Goal: Complete application form: Complete application form

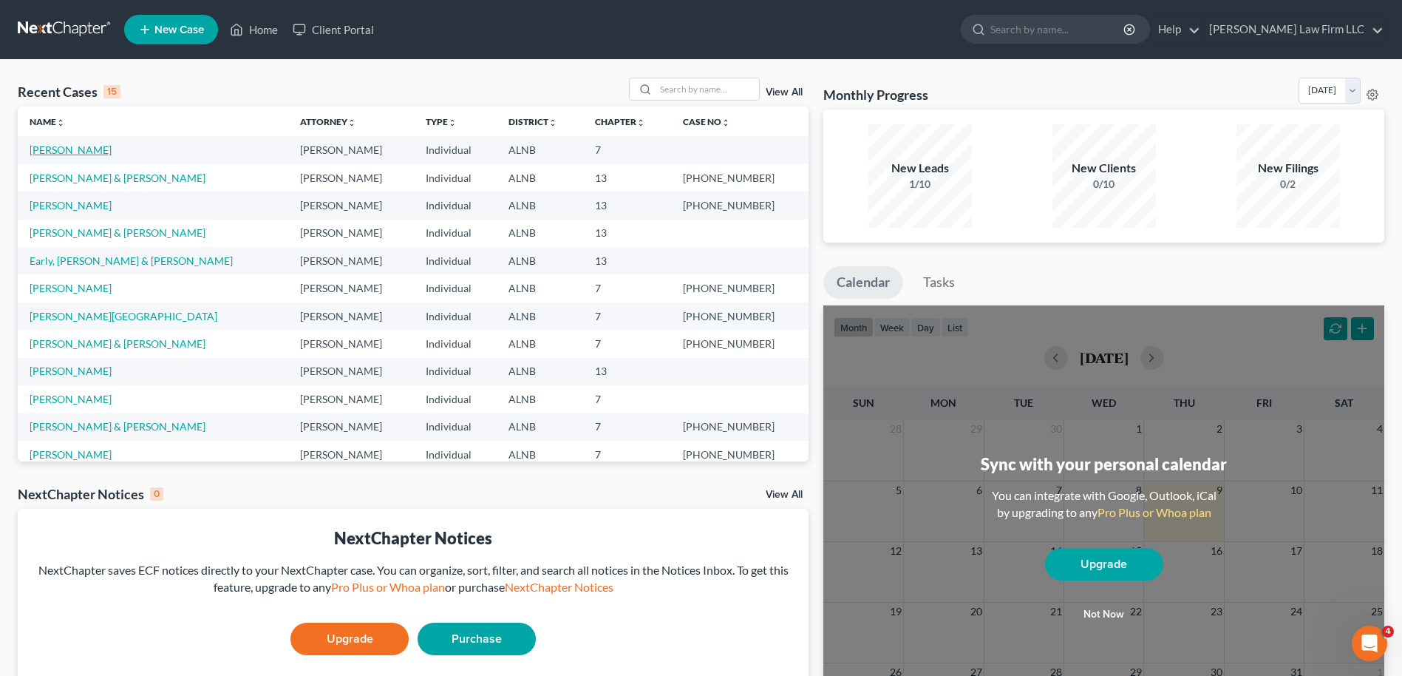
click at [59, 150] on link "Isbell, Delena" at bounding box center [71, 149] width 82 height 13
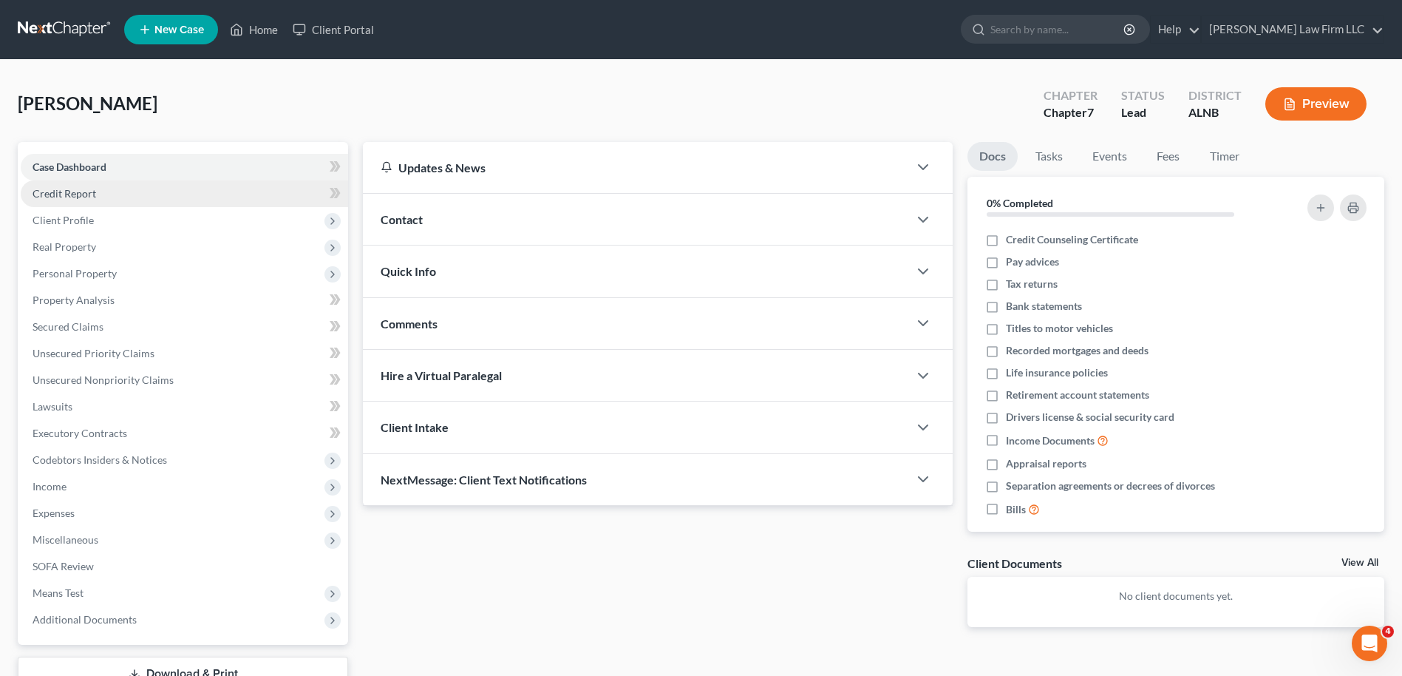
click at [71, 191] on span "Credit Report" at bounding box center [65, 193] width 64 height 13
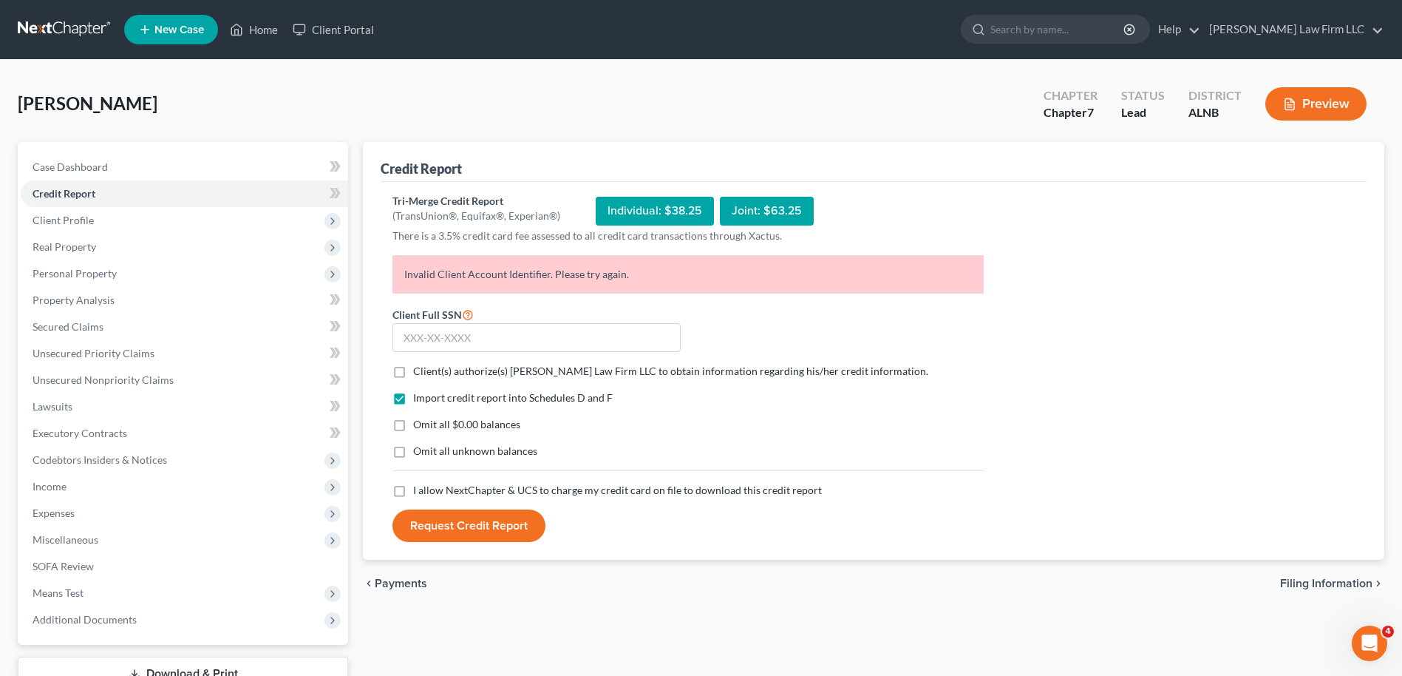
click at [413, 364] on label "Client(s) authorize(s) Thompson Law Firm LLC to obtain information regarding hi…" at bounding box center [670, 371] width 515 height 15
click at [419, 364] on input "Client(s) authorize(s) [PERSON_NAME] Law Firm LLC to obtain information regardi…" at bounding box center [424, 369] width 10 height 10
checkbox input "true"
click at [413, 423] on label "Omit all $0.00 balances" at bounding box center [466, 424] width 107 height 15
click at [419, 423] on input "Omit all $0.00 balances" at bounding box center [424, 422] width 10 height 10
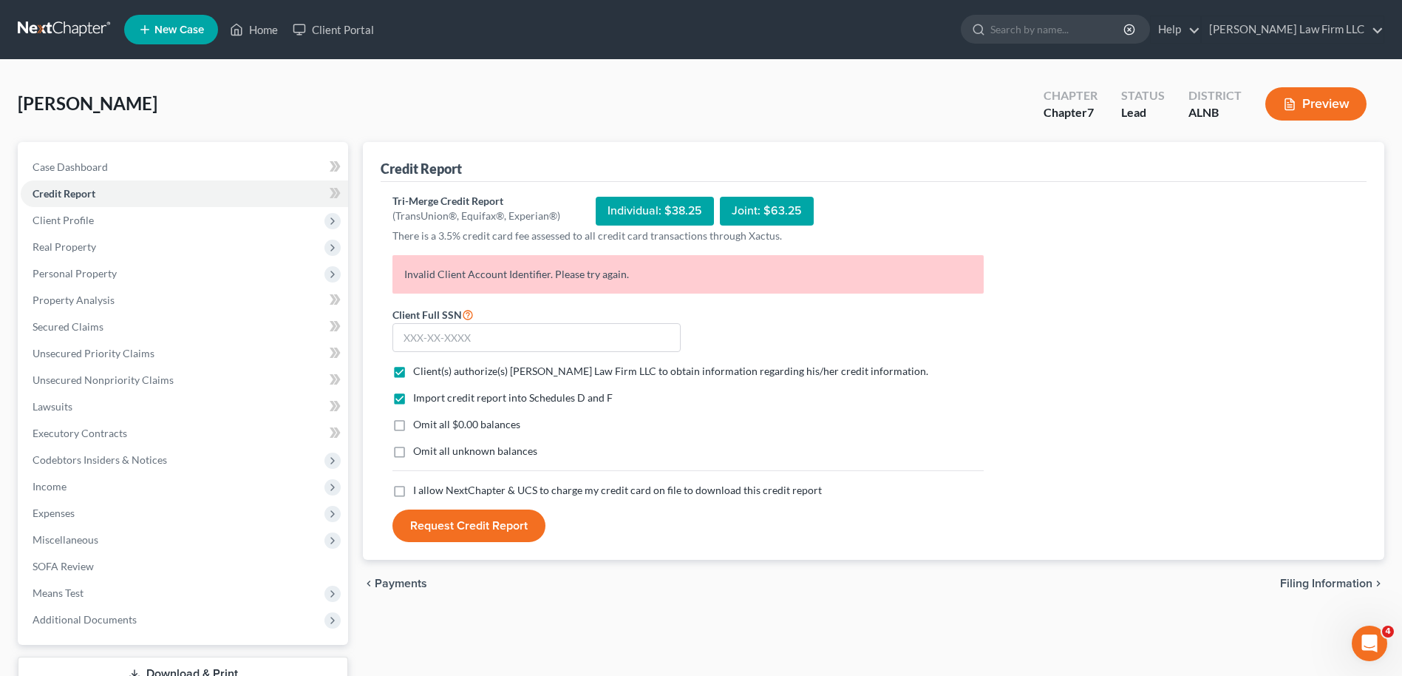
checkbox input "true"
click at [413, 491] on label "I allow NextChapter & UCS to charge my credit card on file to download this cre…" at bounding box center [617, 490] width 409 height 15
click at [419, 491] on input "I allow NextChapter & UCS to charge my credit card on file to download this cre…" at bounding box center [424, 488] width 10 height 10
checkbox input "true"
click at [504, 346] on input "text" at bounding box center [537, 338] width 288 height 30
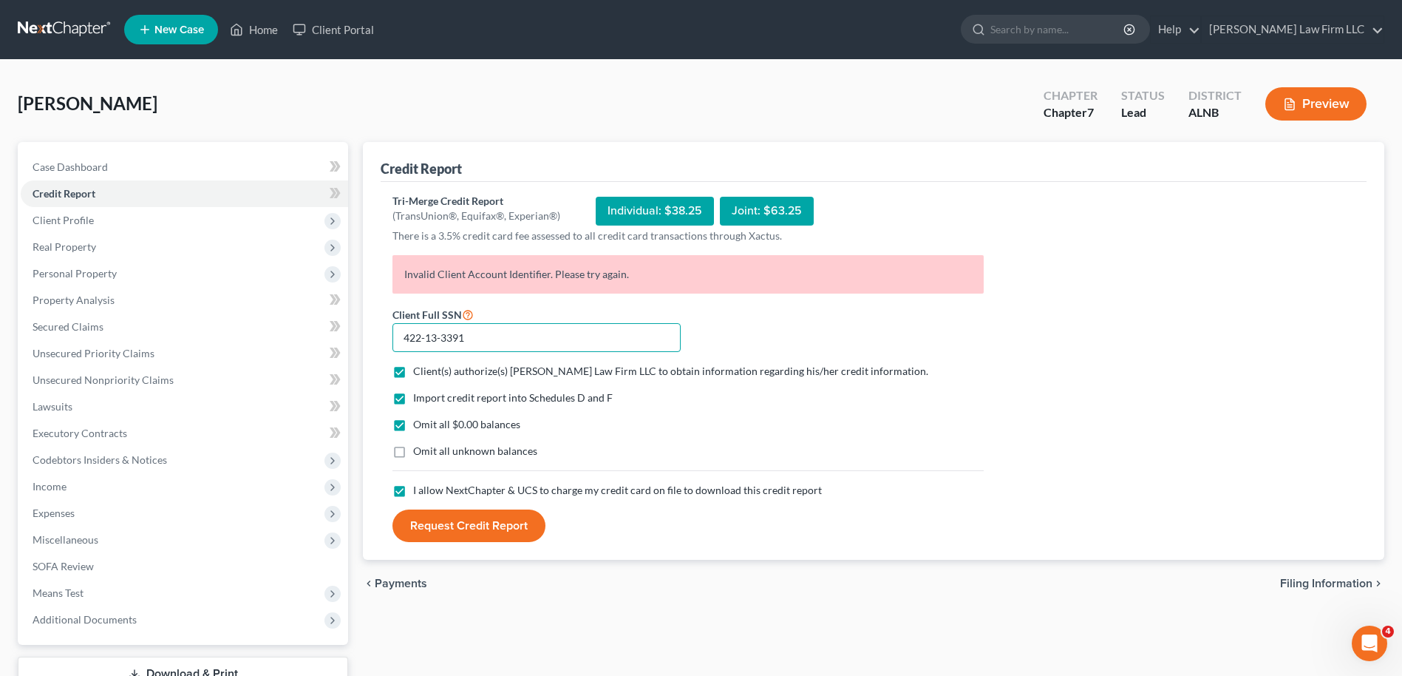
type input "422-13-3391"
click at [481, 521] on button "Request Credit Report" at bounding box center [469, 525] width 153 height 33
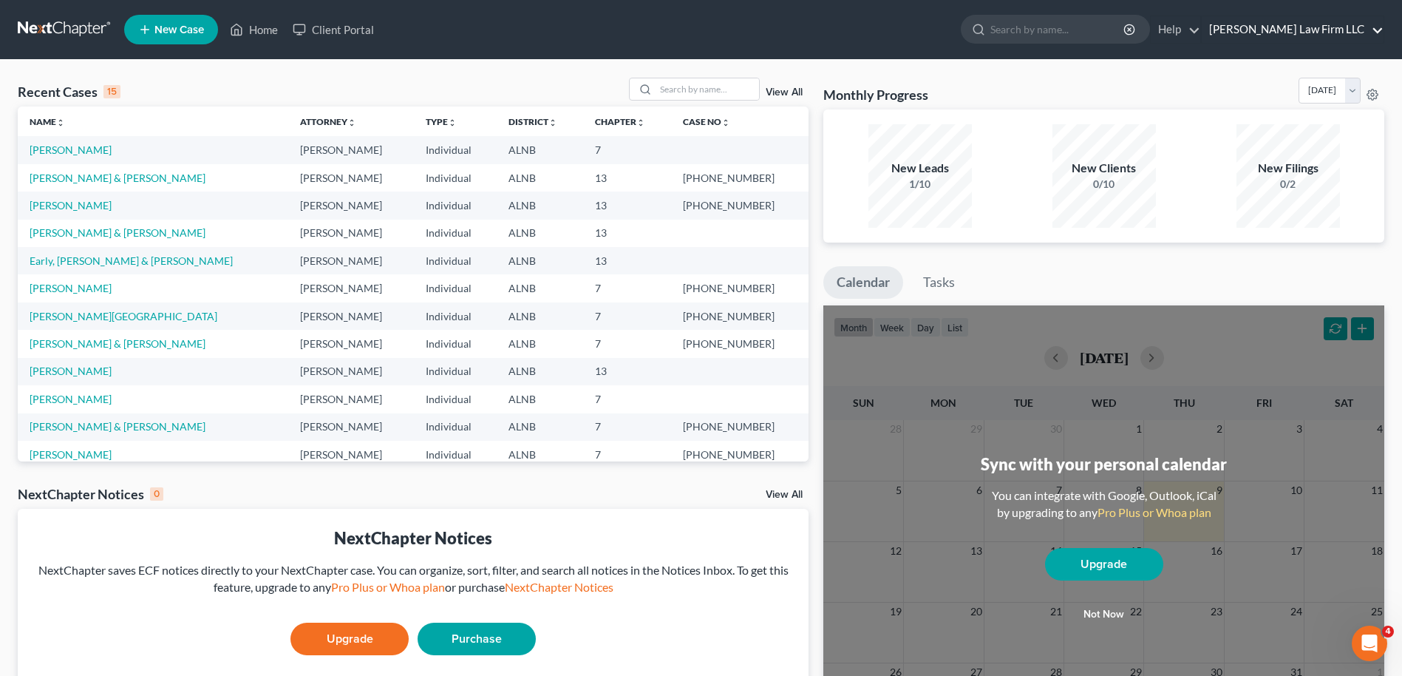
click at [1294, 27] on link "Thompson Law Firm LLC" at bounding box center [1293, 29] width 182 height 27
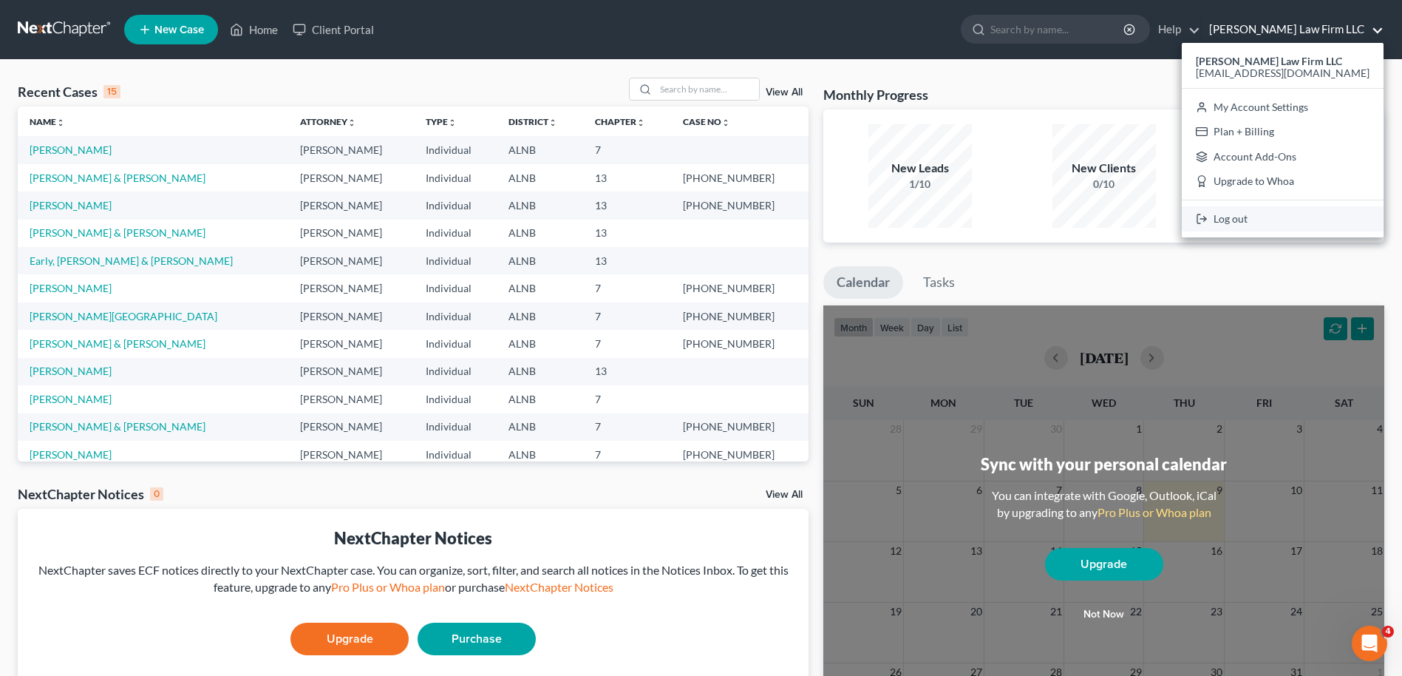
click at [1224, 220] on link "Log out" at bounding box center [1283, 218] width 202 height 25
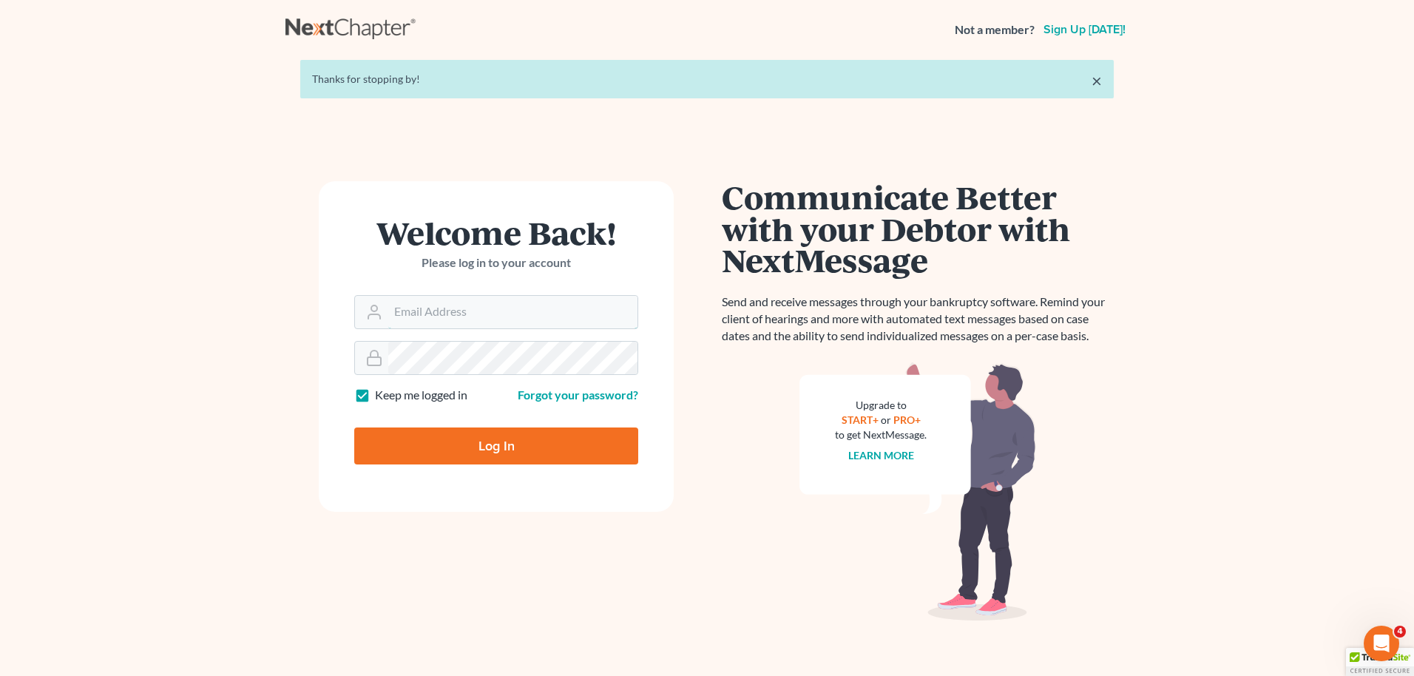
type input "[EMAIL_ADDRESS][DOMAIN_NAME]"
click at [495, 441] on input "Log In" at bounding box center [496, 445] width 284 height 37
type input "Thinking..."
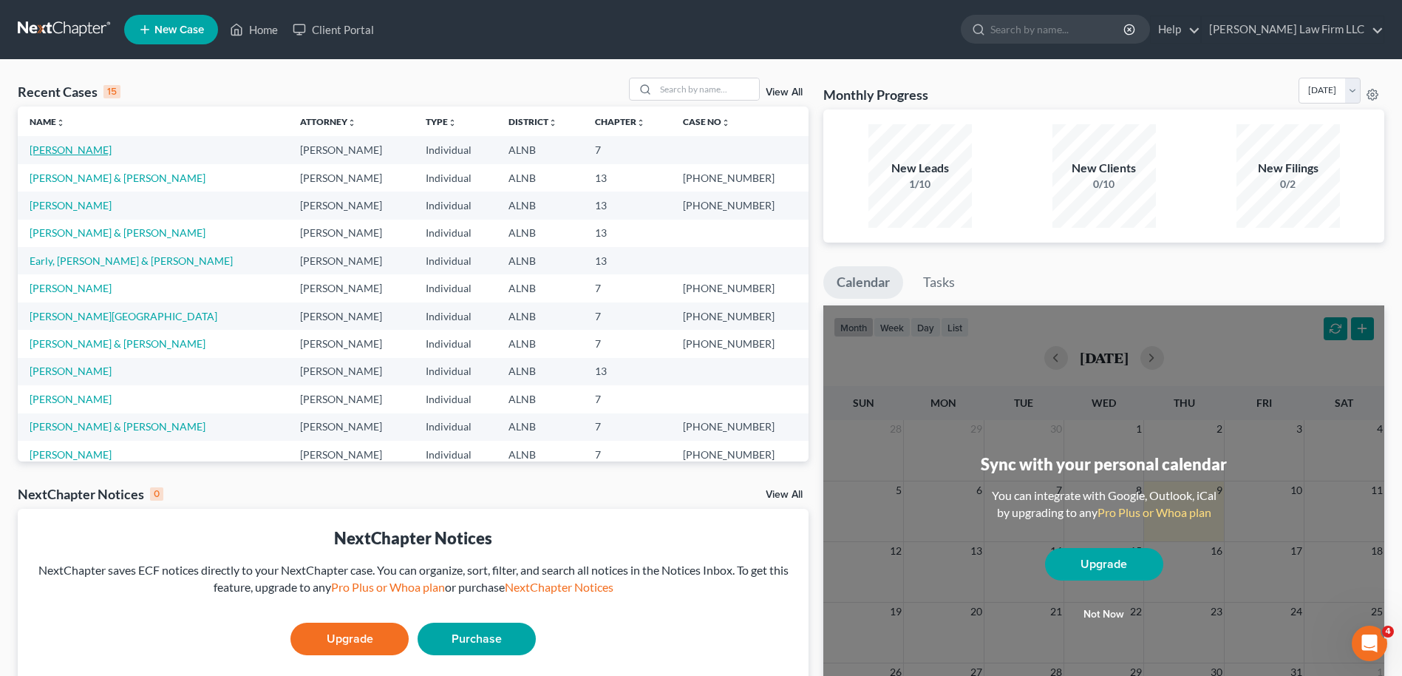
click at [68, 151] on link "Isbell, Delena" at bounding box center [71, 149] width 82 height 13
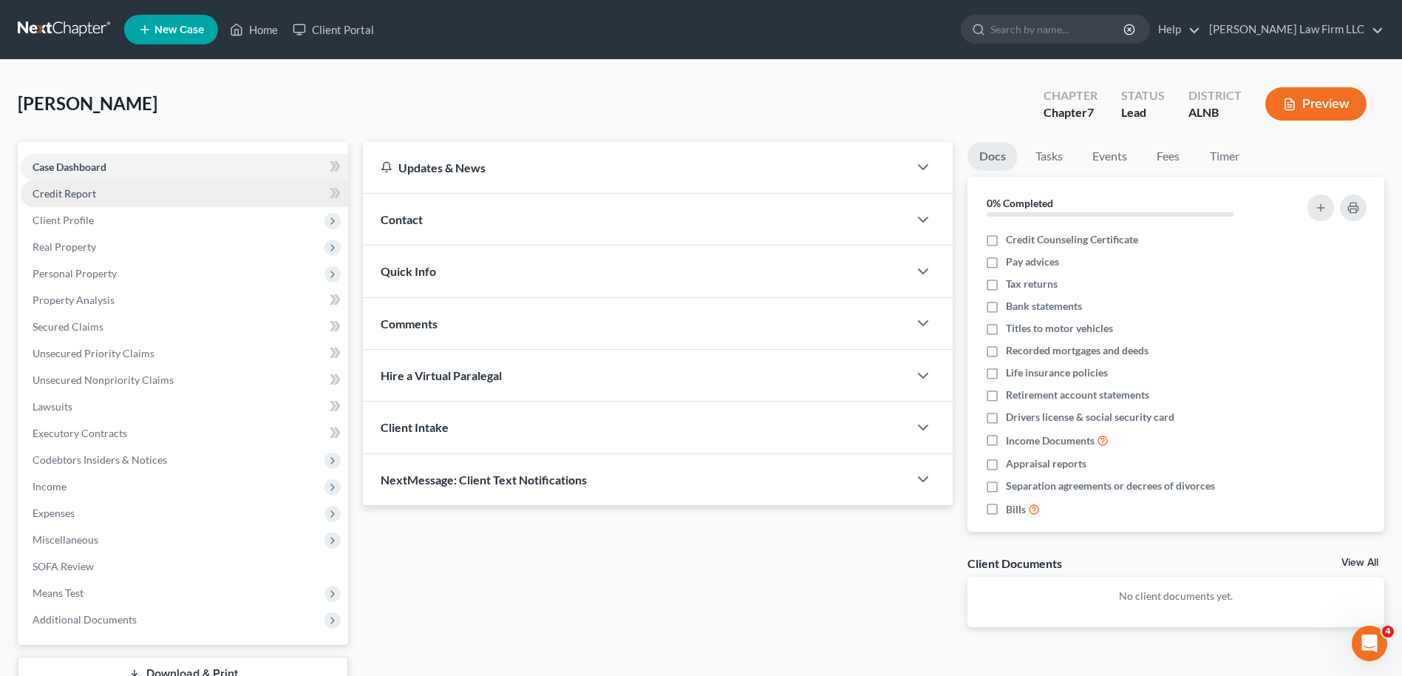
click at [75, 194] on span "Credit Report" at bounding box center [65, 193] width 64 height 13
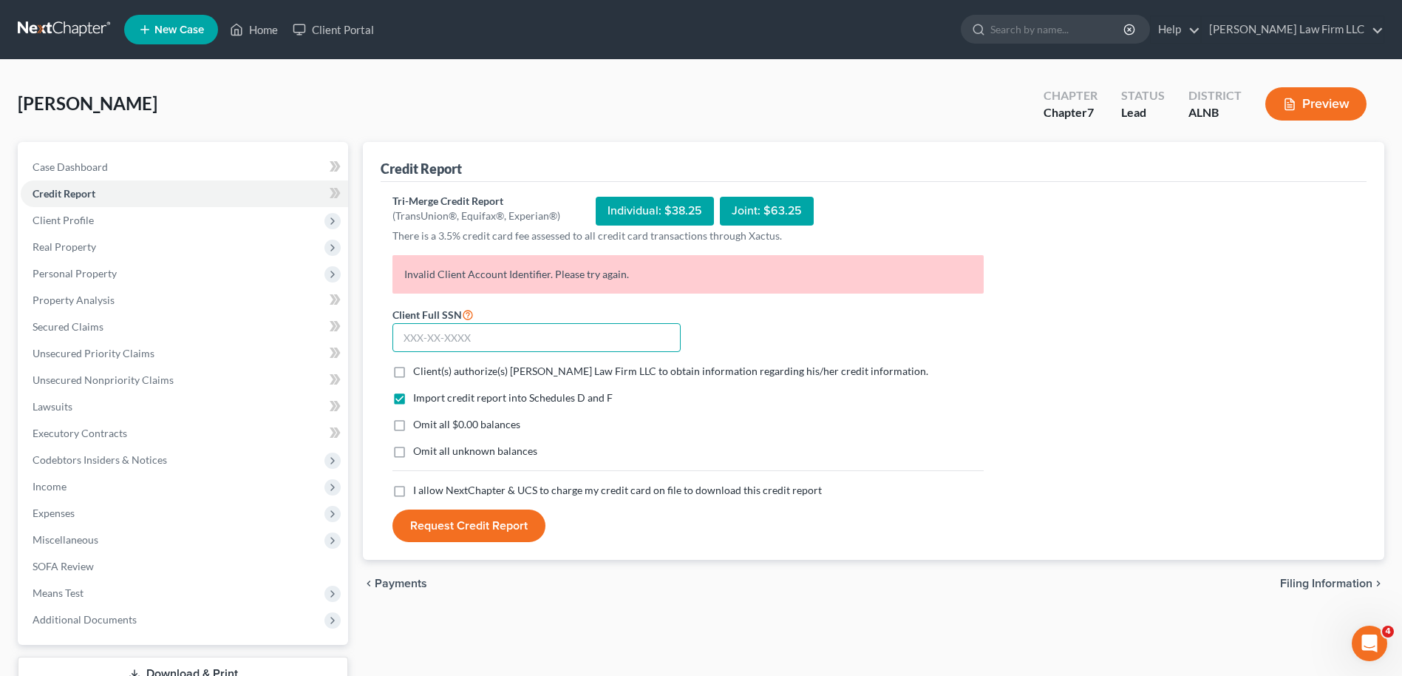
click at [440, 339] on input "text" at bounding box center [537, 338] width 288 height 30
type input "422-13-3391"
click at [413, 371] on label "Client(s) authorize(s) [PERSON_NAME] Law Firm LLC to obtain information regardi…" at bounding box center [670, 371] width 515 height 15
click at [419, 371] on input "Client(s) authorize(s) [PERSON_NAME] Law Firm LLC to obtain information regardi…" at bounding box center [424, 369] width 10 height 10
checkbox input "true"
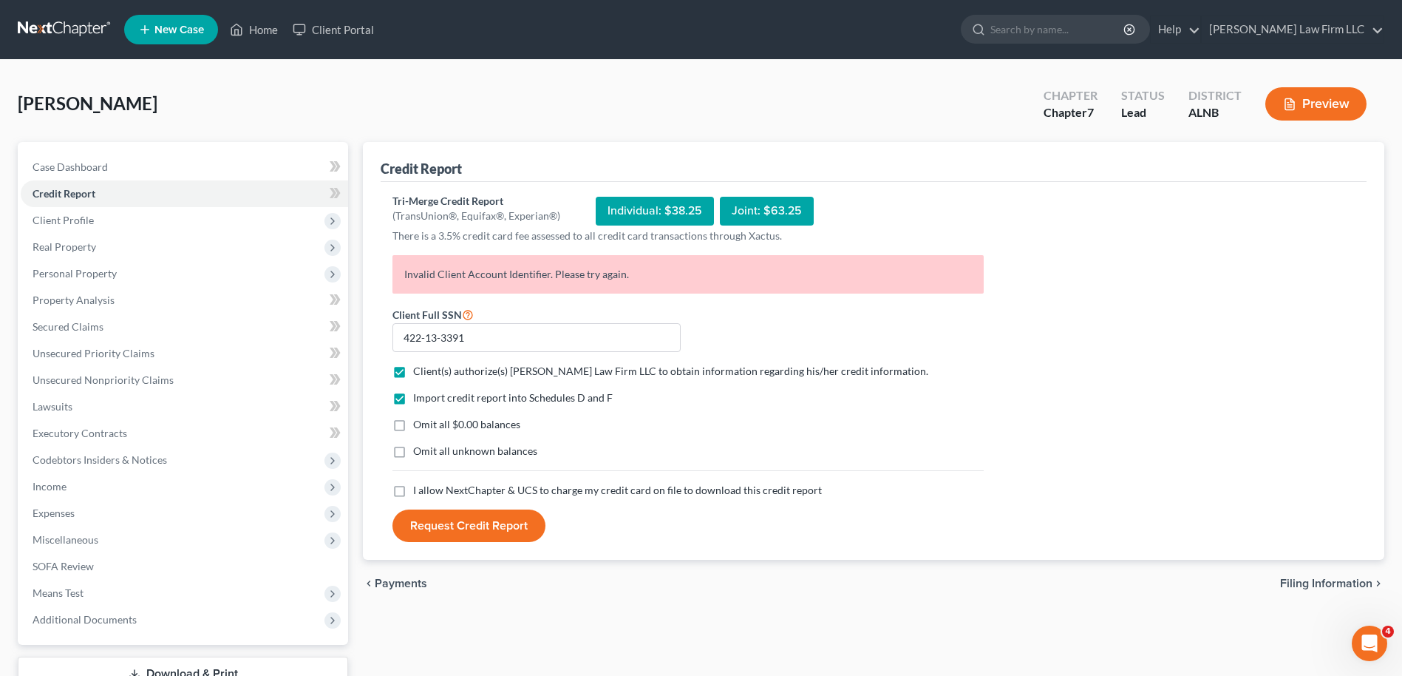
click at [413, 424] on label "Omit all $0.00 balances" at bounding box center [466, 424] width 107 height 15
click at [419, 424] on input "Omit all $0.00 balances" at bounding box center [424, 422] width 10 height 10
checkbox input "true"
click at [413, 491] on label "I allow NextChapter & UCS to charge my credit card on file to download this cre…" at bounding box center [617, 490] width 409 height 15
click at [419, 491] on input "I allow NextChapter & UCS to charge my credit card on file to download this cre…" at bounding box center [424, 488] width 10 height 10
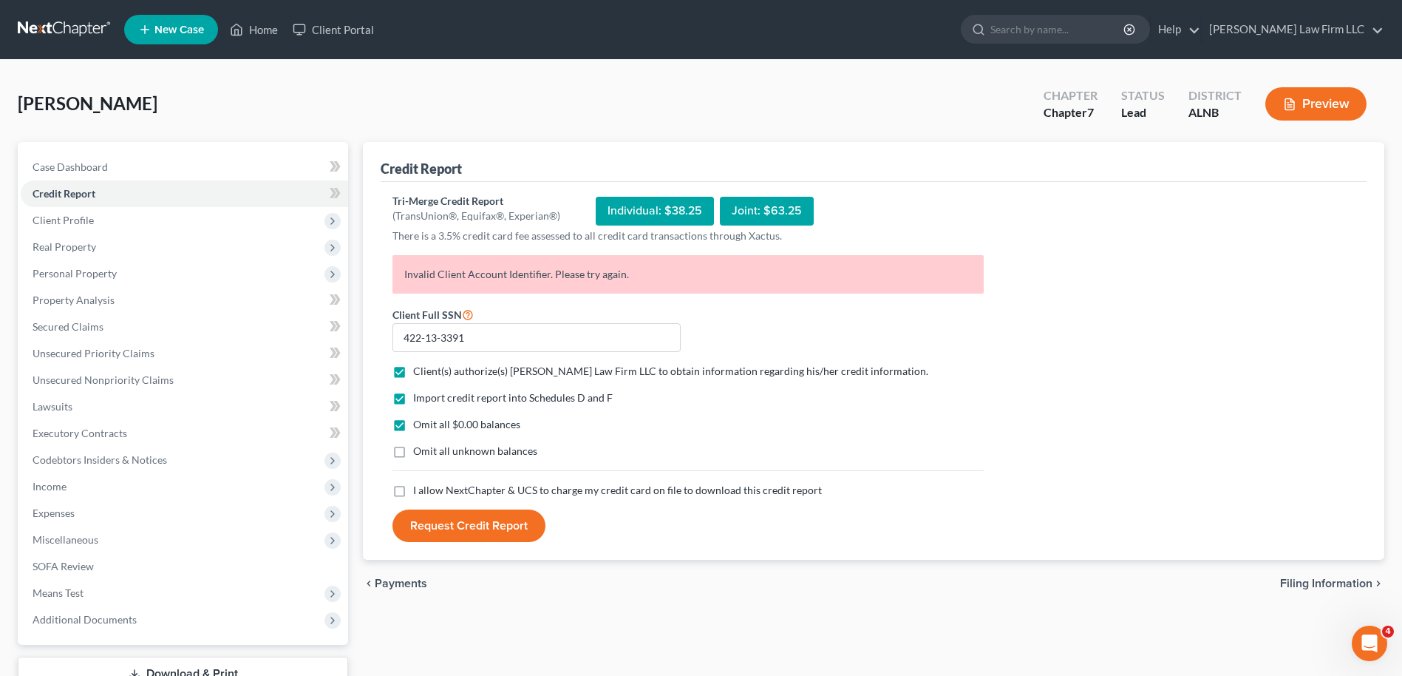
checkbox input "true"
click at [450, 525] on button "Request Credit Report" at bounding box center [469, 525] width 153 height 33
drag, startPoint x: 405, startPoint y: 274, endPoint x: 637, endPoint y: 282, distance: 232.3
click at [639, 283] on p "Invalid Client Account Identifier. Please try again." at bounding box center [688, 274] width 591 height 38
drag, startPoint x: 637, startPoint y: 282, endPoint x: 583, endPoint y: 275, distance: 55.2
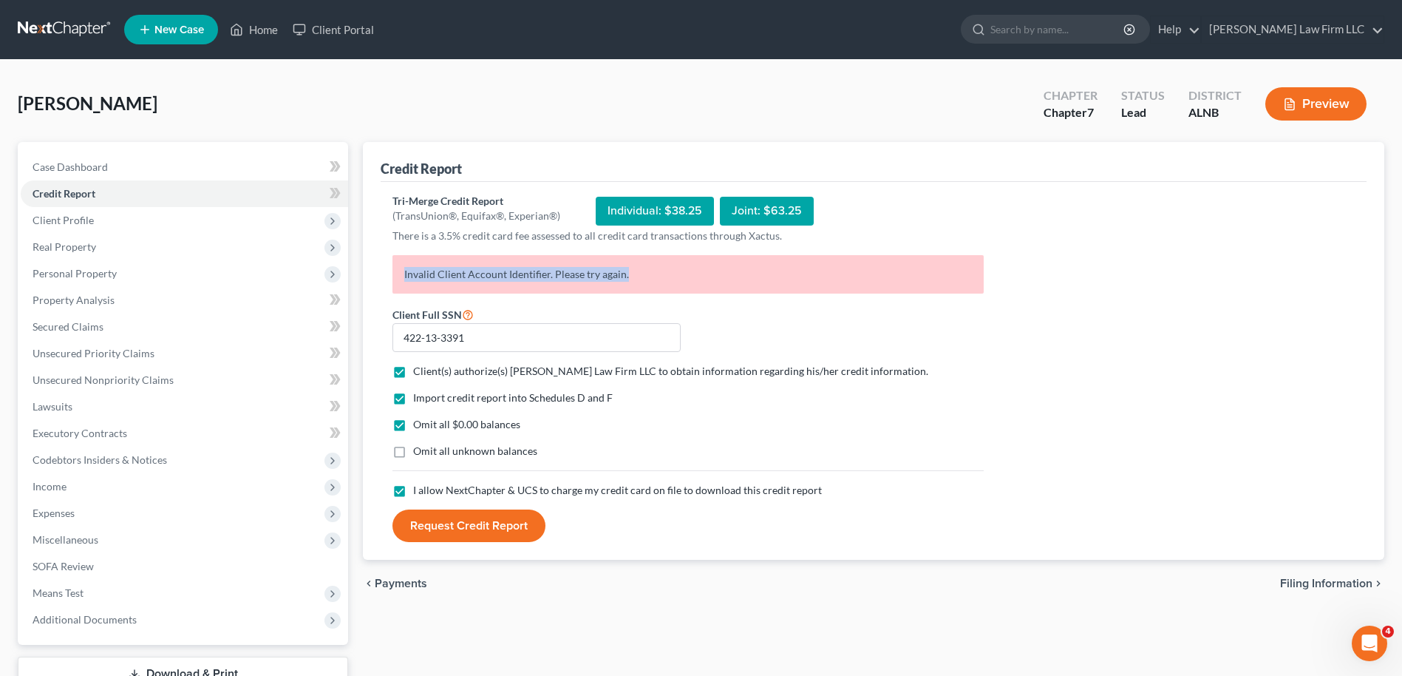
copy p "Invalid Client Account Identifier. Please try again."
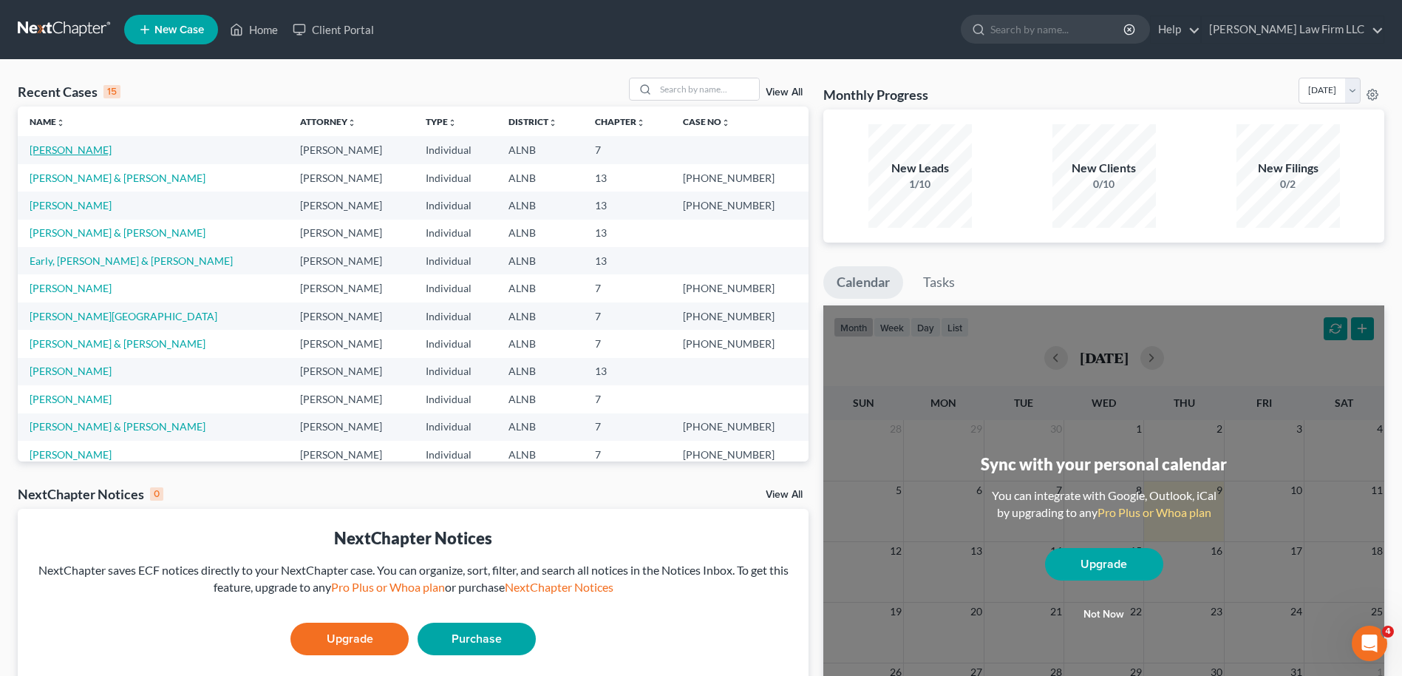
click at [60, 147] on link "[PERSON_NAME]" at bounding box center [71, 149] width 82 height 13
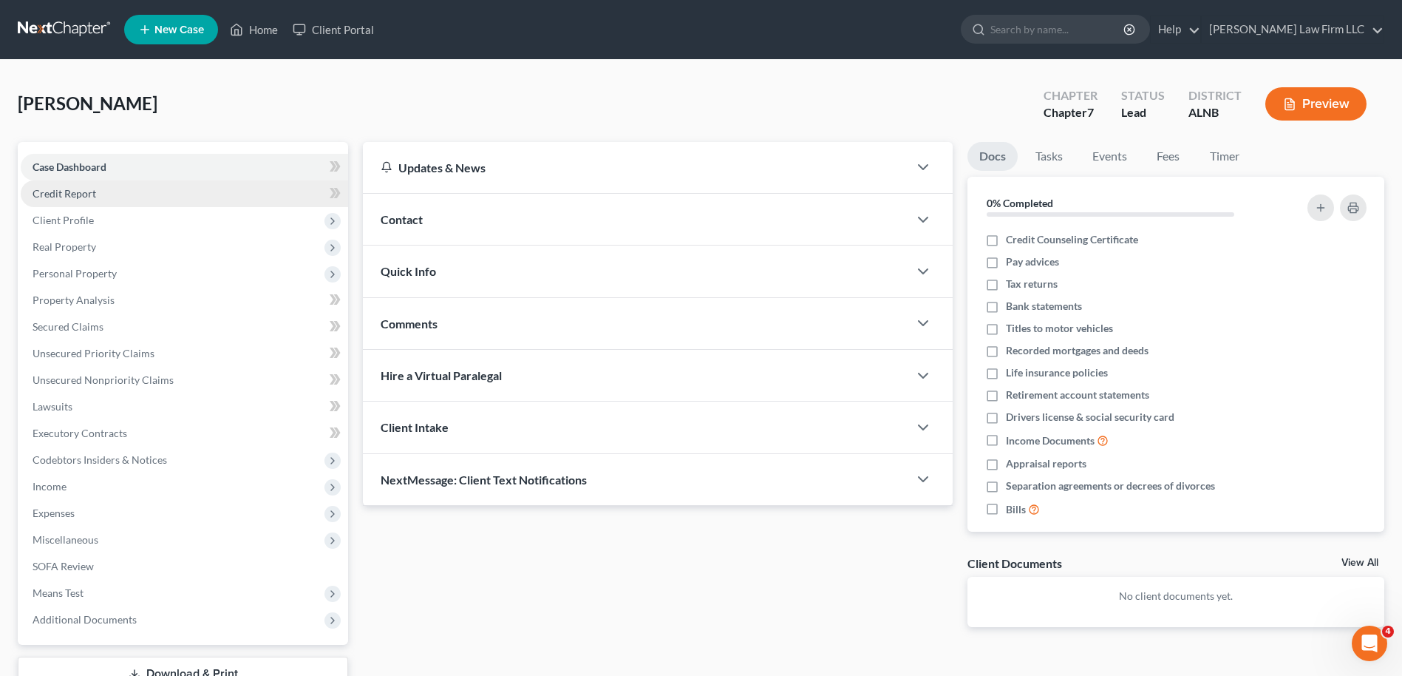
click at [68, 196] on span "Credit Report" at bounding box center [65, 193] width 64 height 13
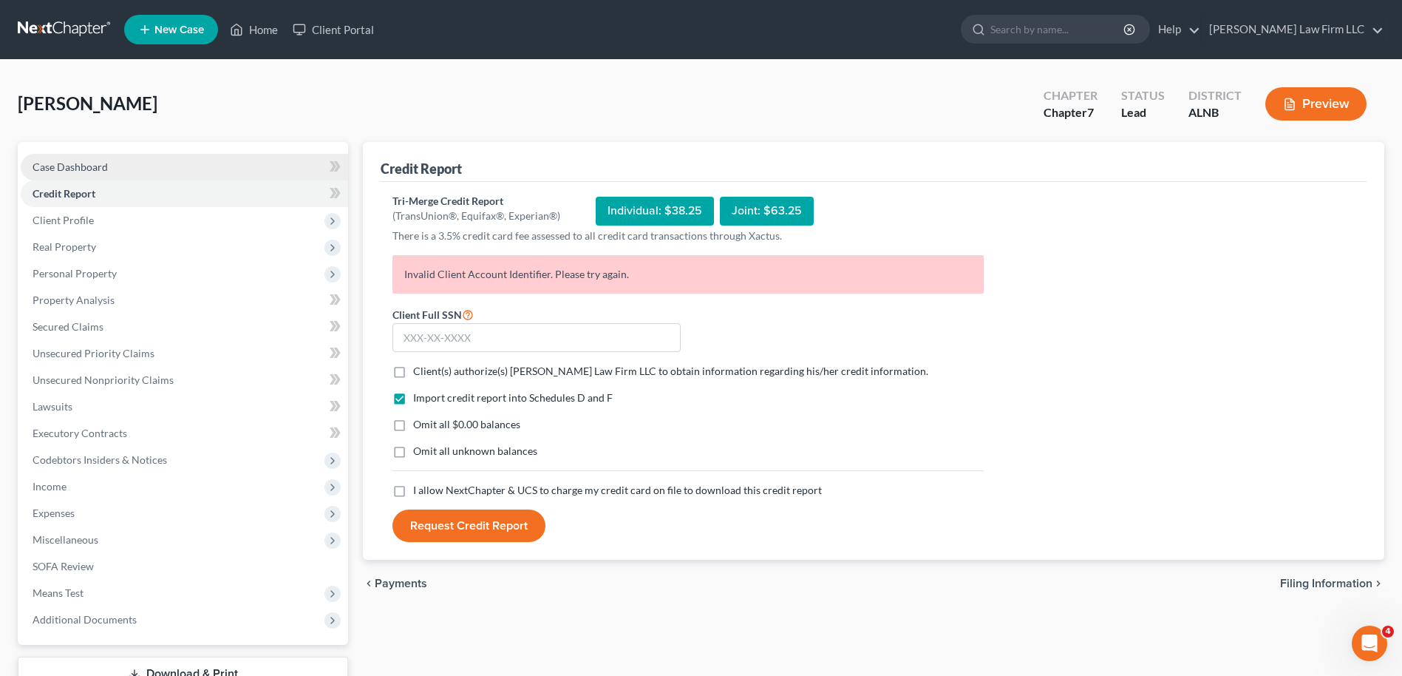
click at [84, 161] on span "Case Dashboard" at bounding box center [70, 166] width 75 height 13
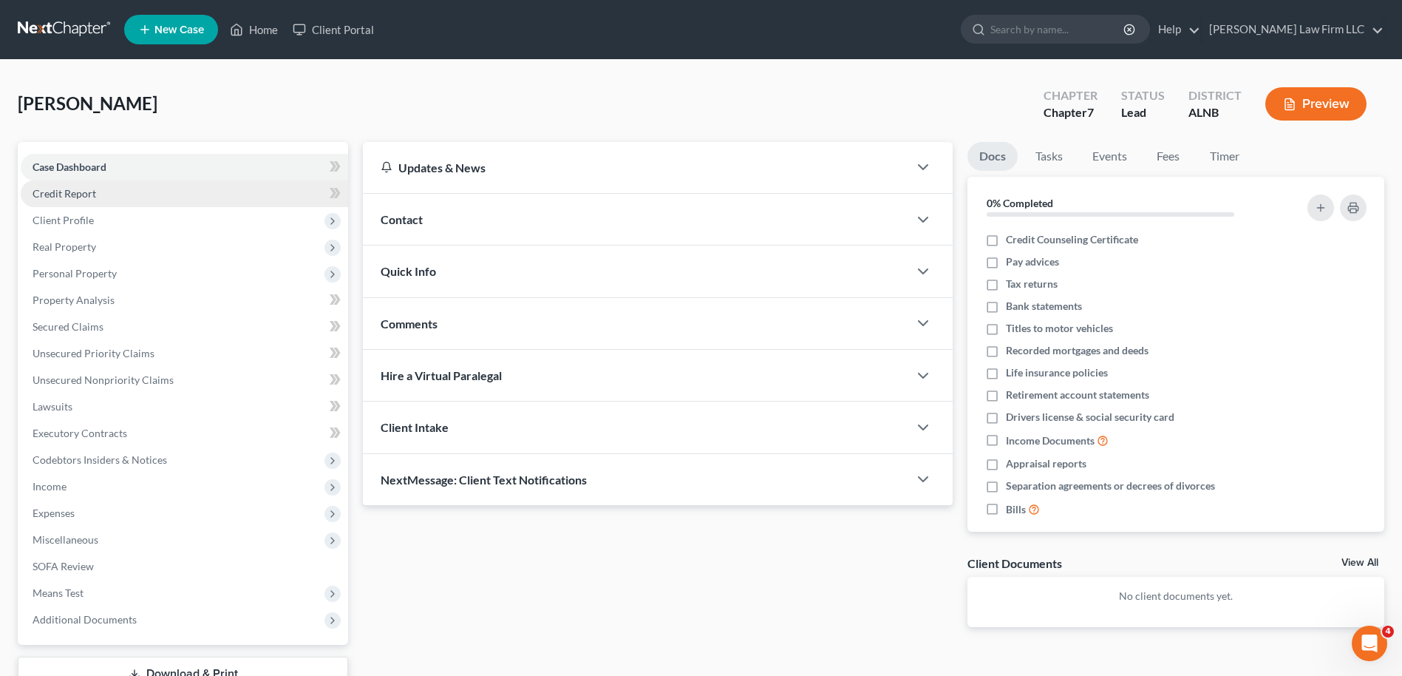
click at [84, 194] on span "Credit Report" at bounding box center [65, 193] width 64 height 13
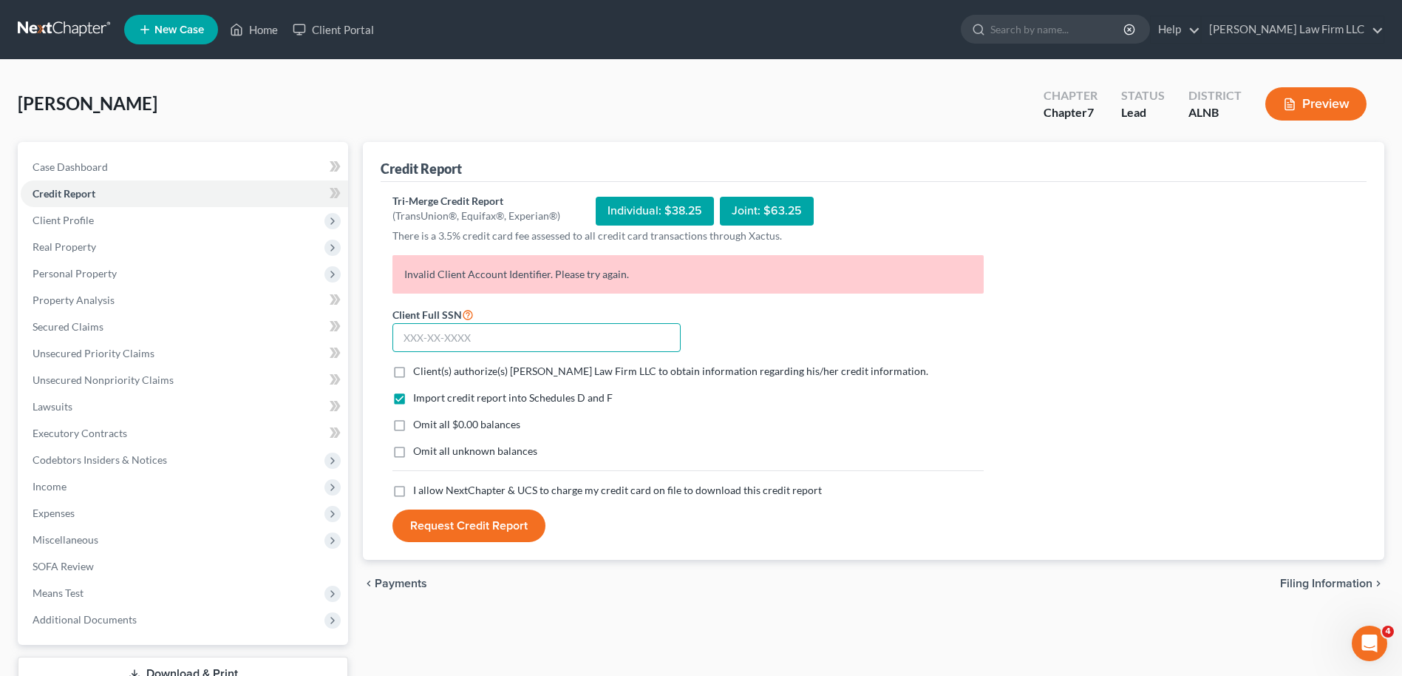
click at [432, 335] on input "text" at bounding box center [537, 338] width 288 height 30
type input "422-13-3391"
click at [413, 373] on label "Client(s) authorize(s) Thompson Law Firm LLC to obtain information regarding hi…" at bounding box center [670, 371] width 515 height 15
click at [419, 373] on input "Client(s) authorize(s) Thompson Law Firm LLC to obtain information regarding hi…" at bounding box center [424, 369] width 10 height 10
checkbox input "true"
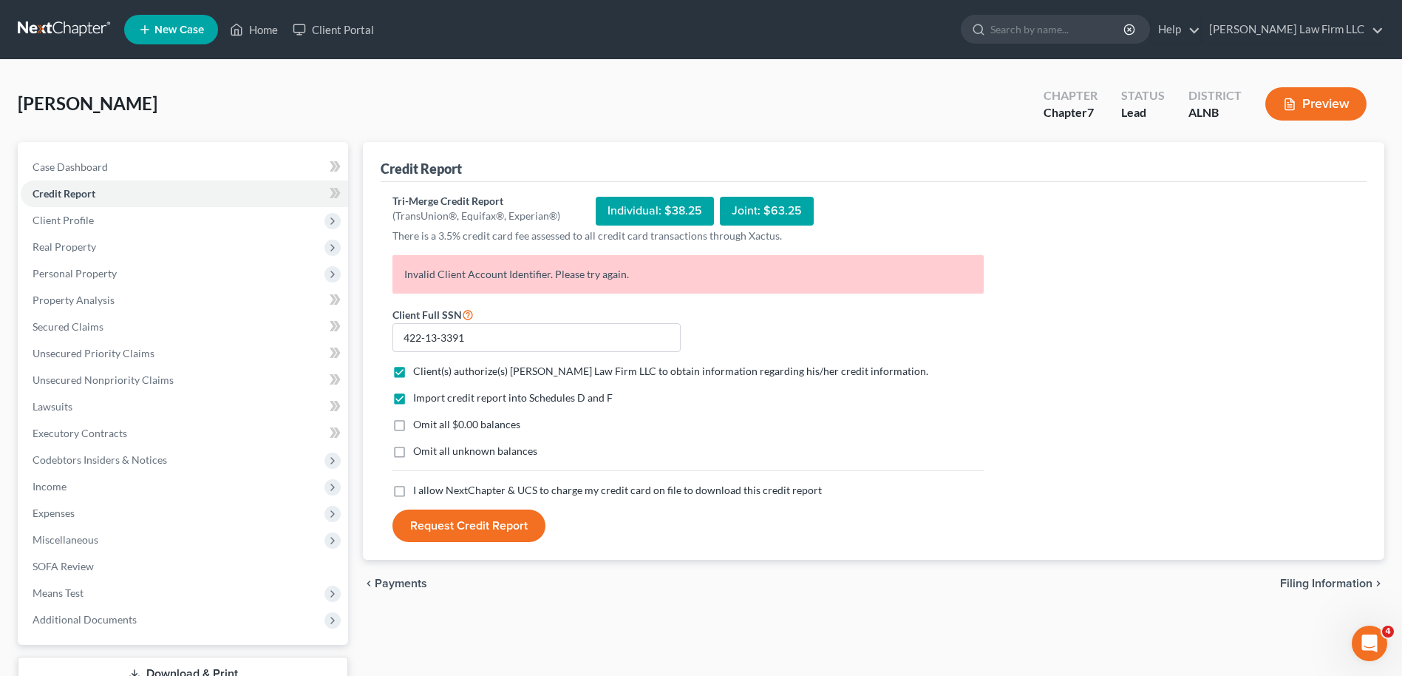
click at [413, 423] on label "Omit all $0.00 balances" at bounding box center [466, 424] width 107 height 15
click at [419, 423] on input "Omit all $0.00 balances" at bounding box center [424, 422] width 10 height 10
checkbox input "true"
click at [413, 490] on label "I allow NextChapter & UCS to charge my credit card on file to download this cre…" at bounding box center [617, 490] width 409 height 15
click at [419, 490] on input "I allow NextChapter & UCS to charge my credit card on file to download this cre…" at bounding box center [424, 488] width 10 height 10
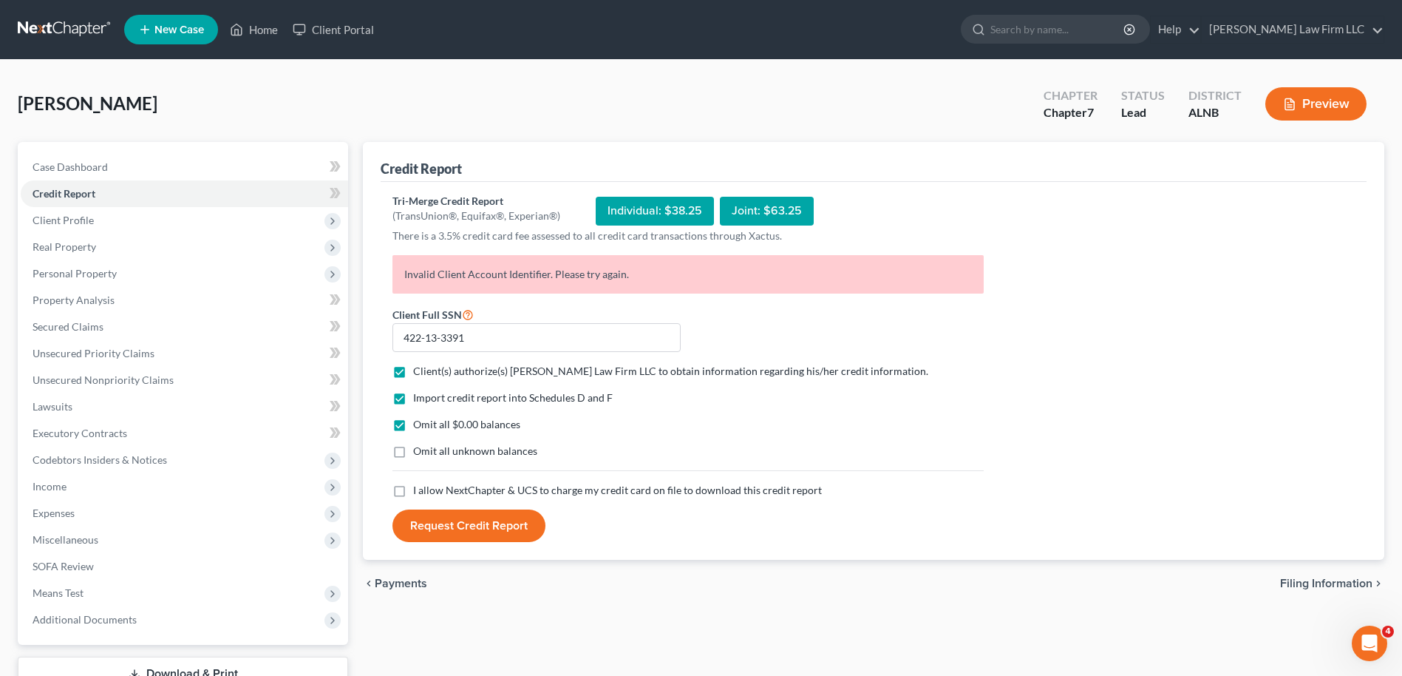
checkbox input "true"
click at [444, 524] on button "Request Credit Report" at bounding box center [469, 525] width 153 height 33
click at [454, 522] on button "Request Credit Report" at bounding box center [469, 525] width 153 height 33
click at [72, 24] on link at bounding box center [65, 29] width 95 height 27
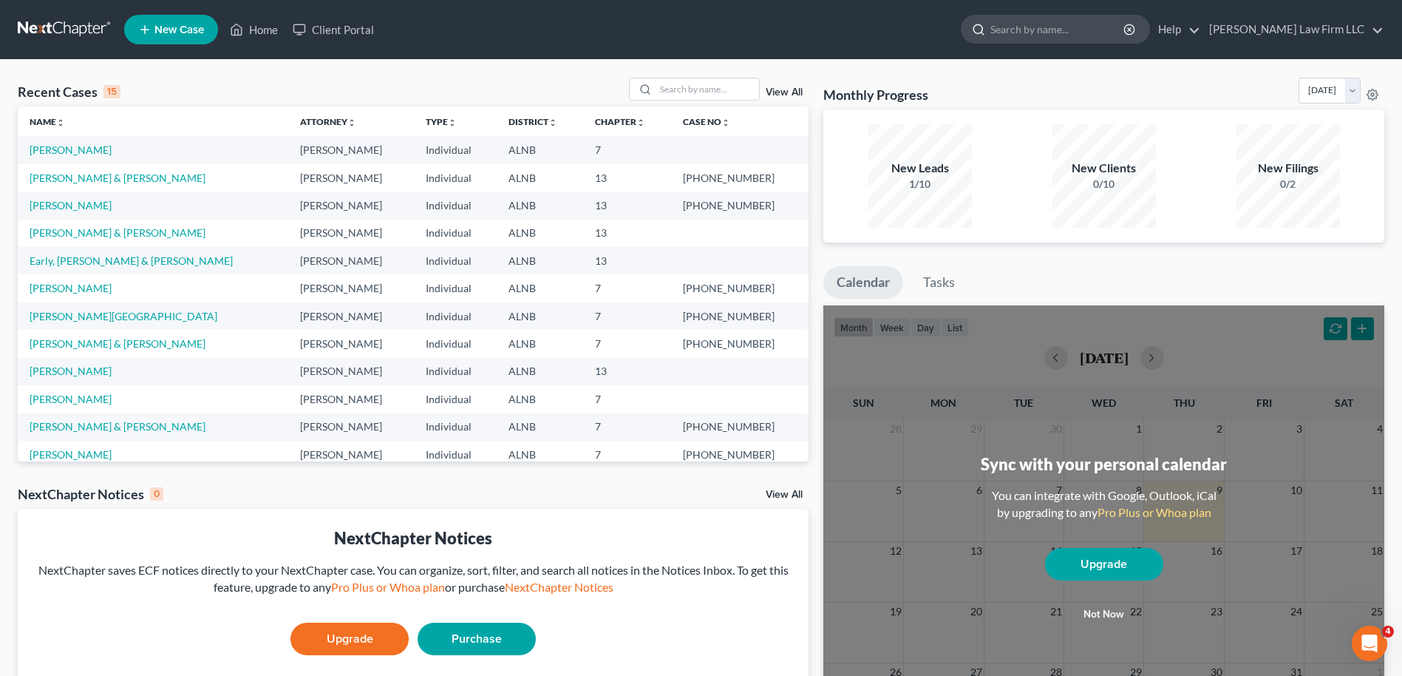
drag, startPoint x: 67, startPoint y: 149, endPoint x: 1080, endPoint y: 33, distance: 1019.4
click at [1080, 33] on input "search" at bounding box center [1058, 29] width 135 height 27
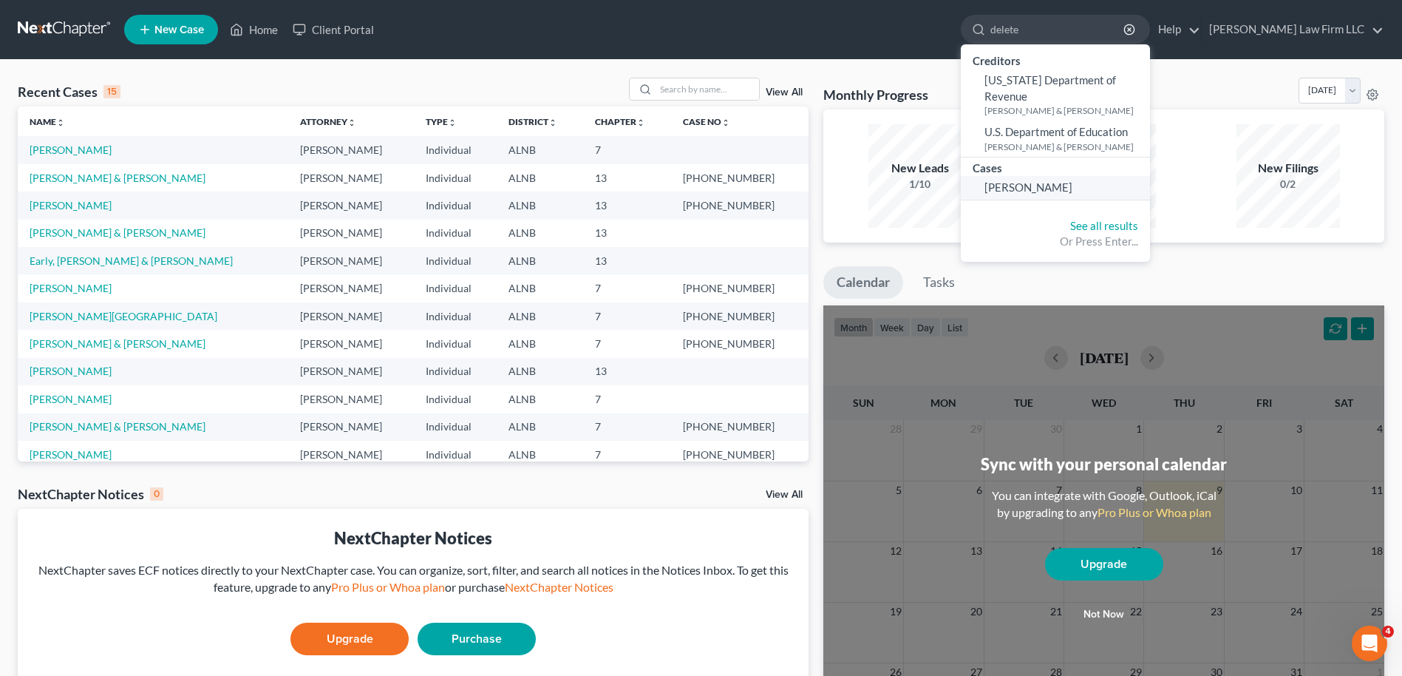
type input "delete"
click at [1039, 180] on span "Isbell, Delena" at bounding box center [1029, 186] width 88 height 13
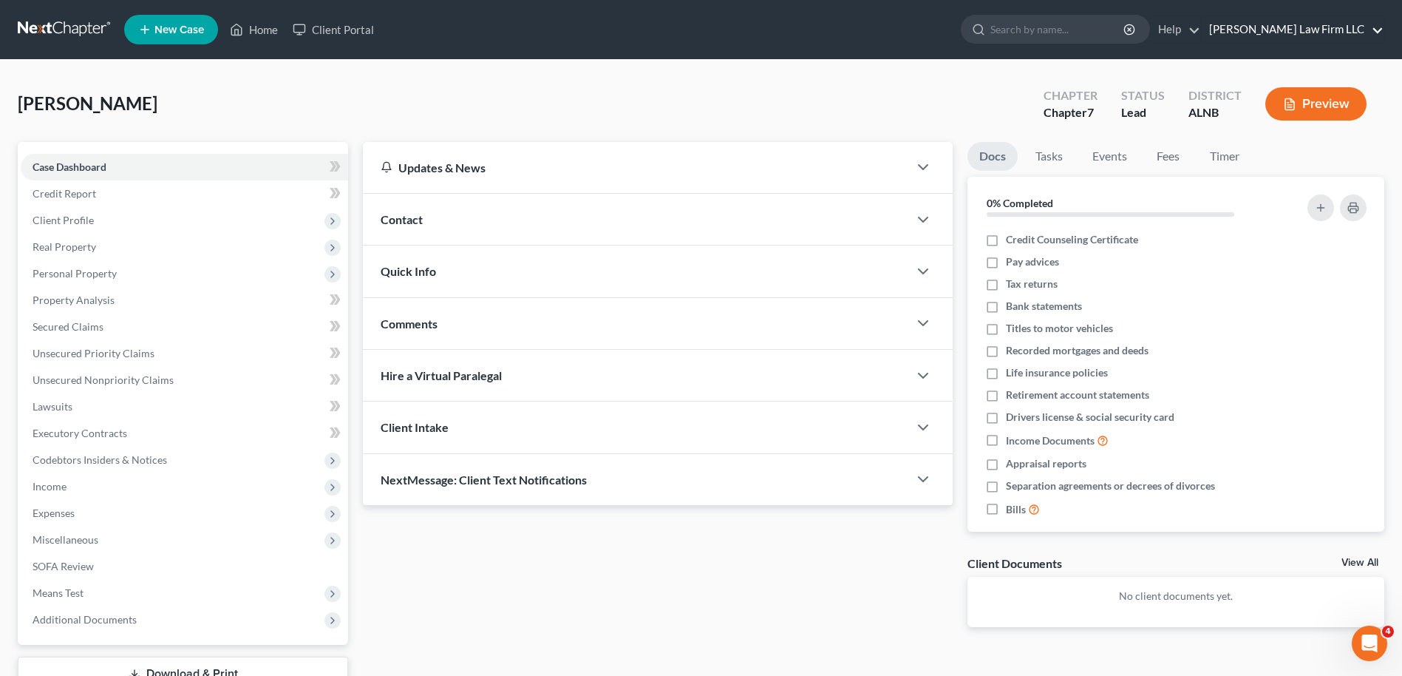
click at [1291, 26] on link "Thompson Law Firm LLC" at bounding box center [1293, 29] width 182 height 27
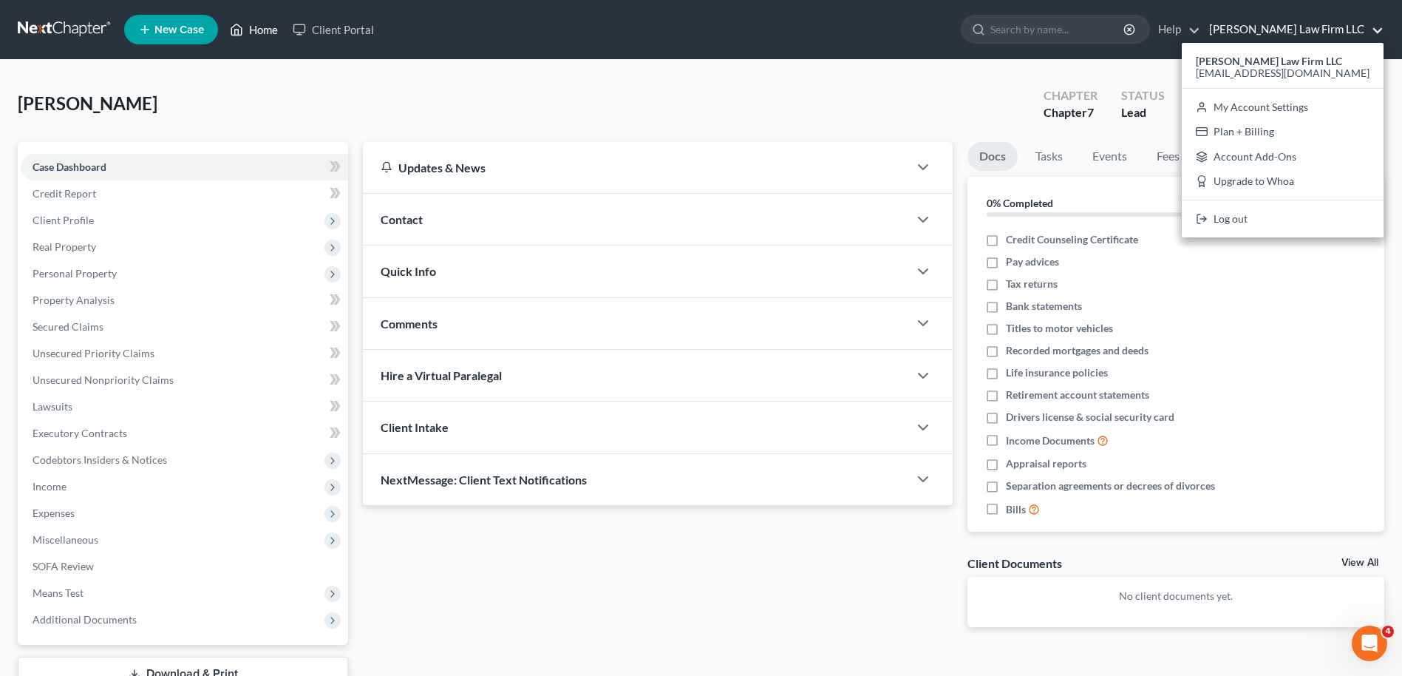
click at [261, 31] on link "Home" at bounding box center [254, 29] width 63 height 27
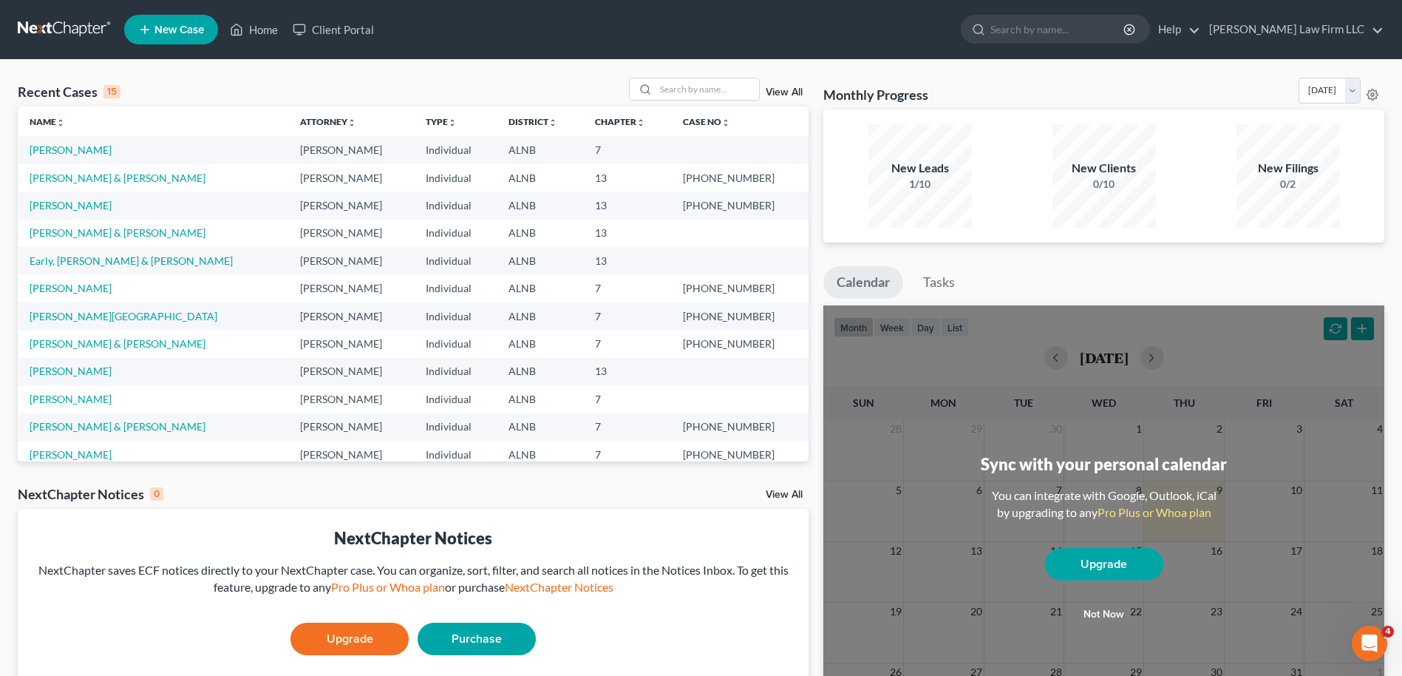
drag, startPoint x: 62, startPoint y: 144, endPoint x: 183, endPoint y: 89, distance: 133.3
click at [183, 89] on div "Recent Cases 15 View All" at bounding box center [413, 92] width 791 height 29
click at [177, 34] on span "New Case" at bounding box center [180, 29] width 50 height 11
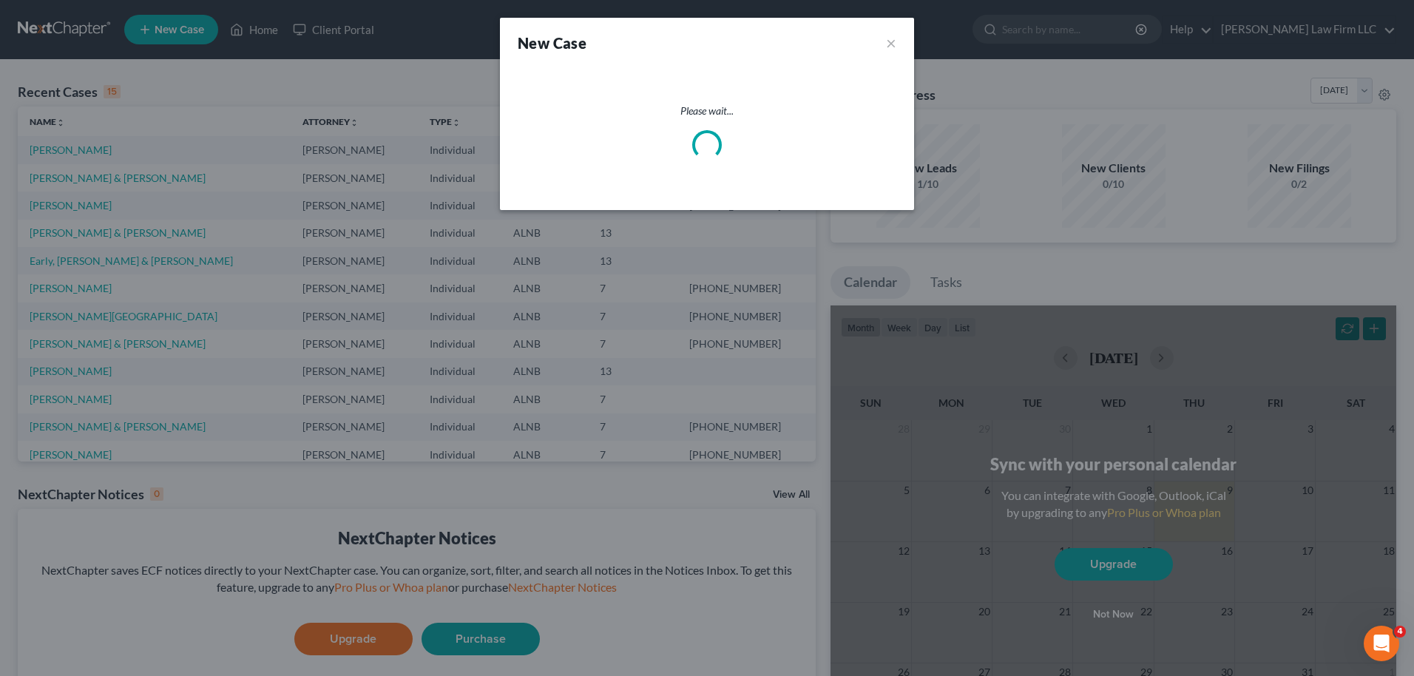
select select "1"
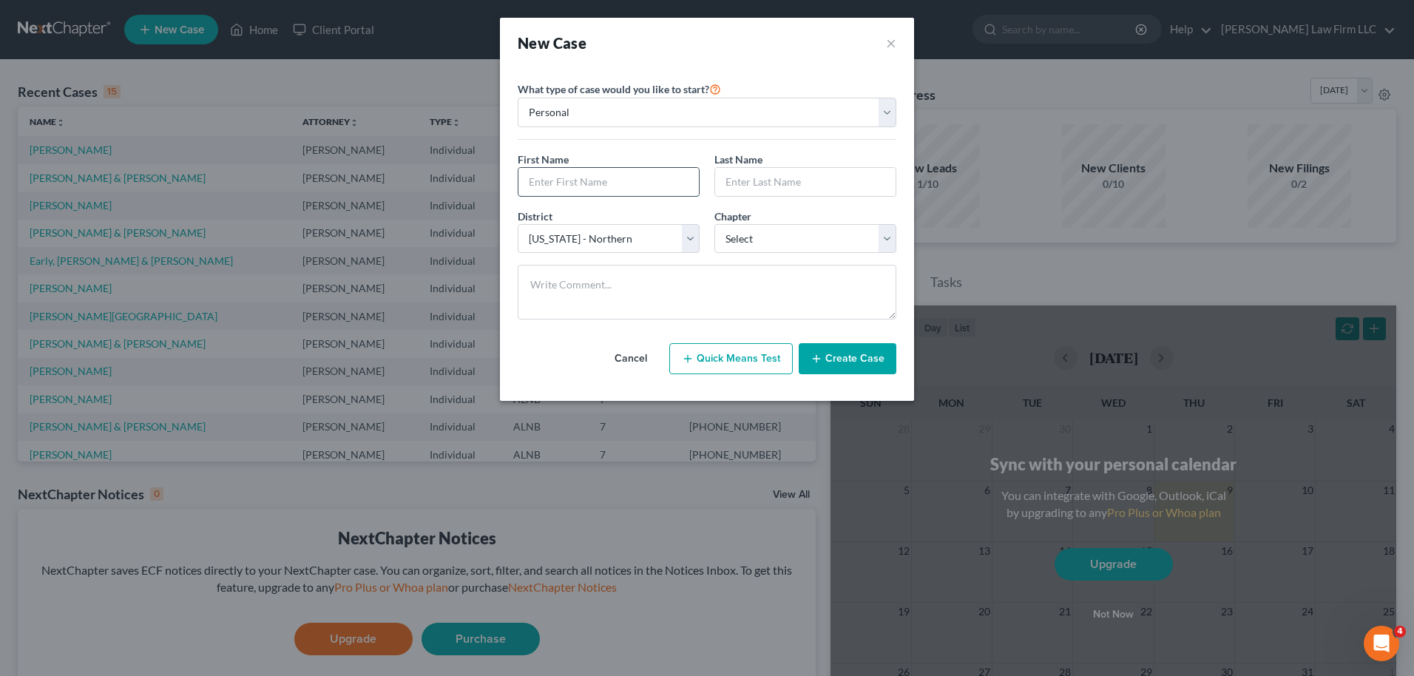
click at [546, 182] on input "text" at bounding box center [608, 182] width 180 height 28
type input "Delena"
click at [815, 183] on input "text" at bounding box center [805, 182] width 180 height 28
type input "Isbell"
click at [752, 238] on select "Select 7 11 12 13" at bounding box center [805, 239] width 182 height 30
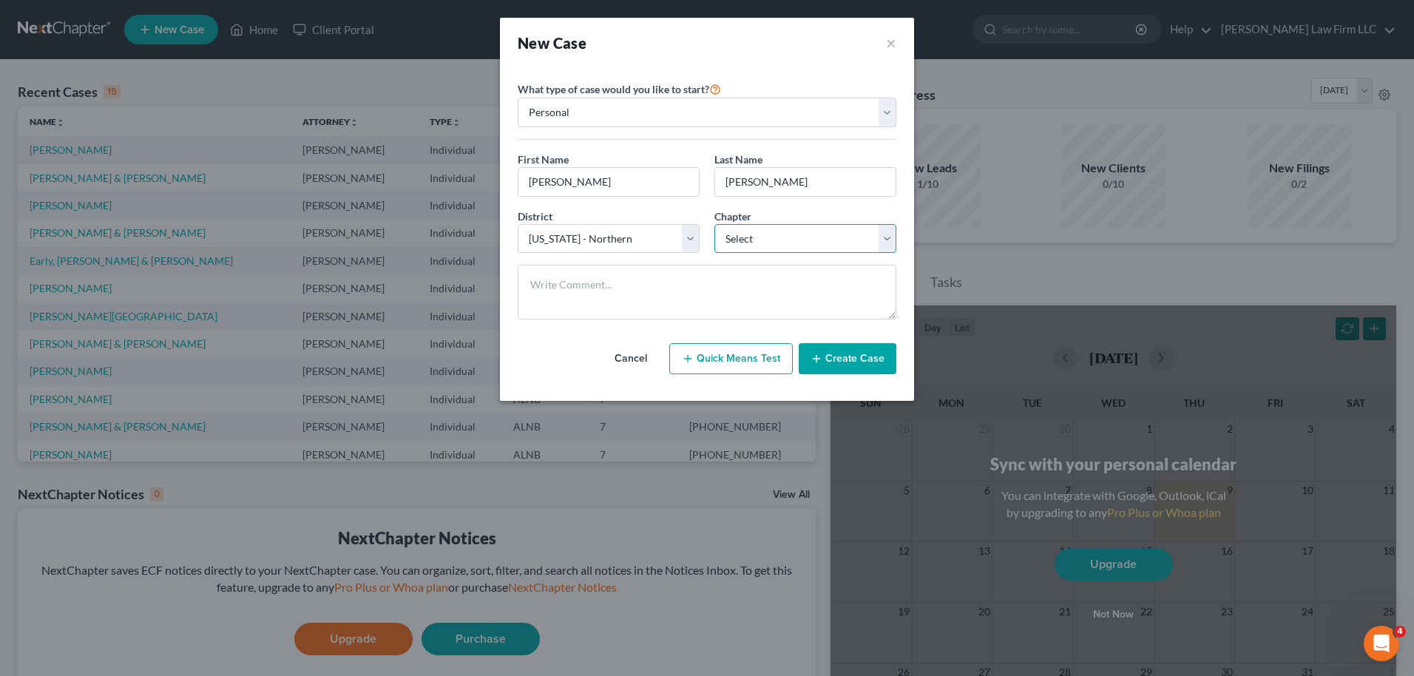
select select "0"
click at [714, 224] on select "Select 7 11 12 13" at bounding box center [805, 239] width 182 height 30
click at [844, 359] on button "Create Case" at bounding box center [847, 358] width 98 height 31
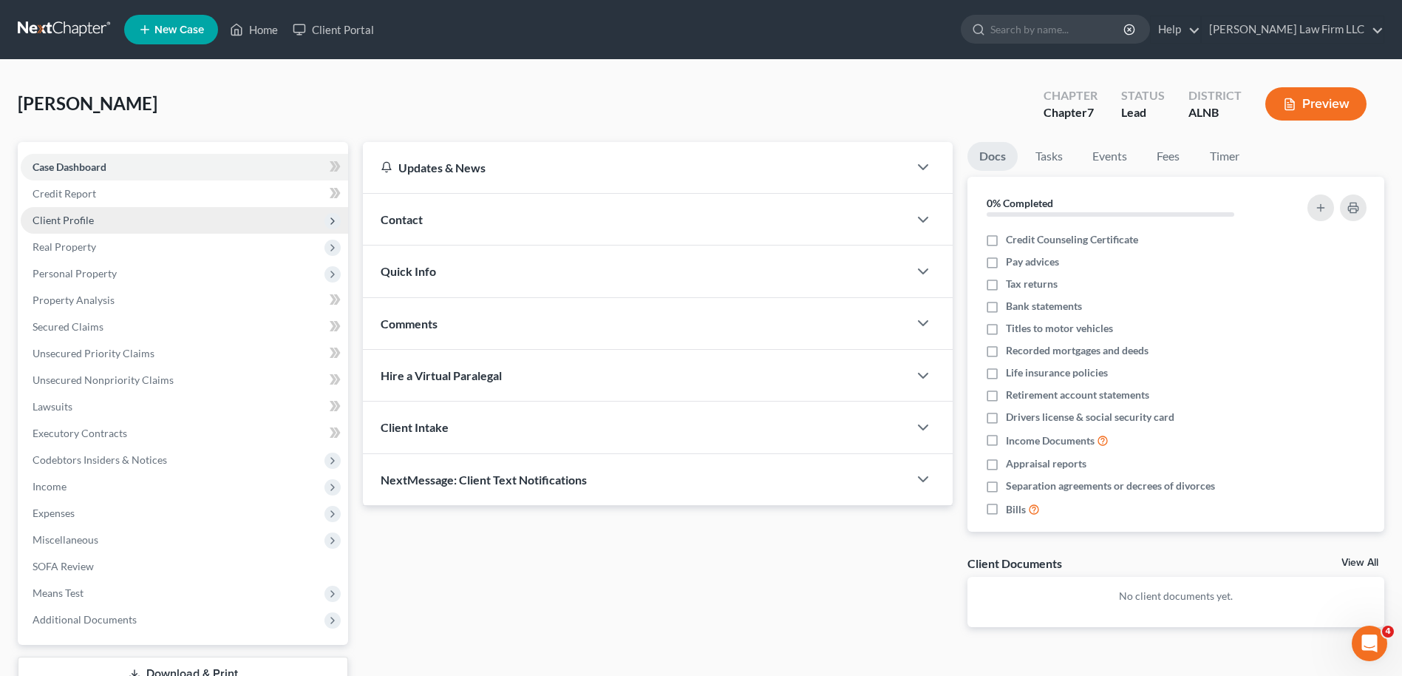
click at [73, 217] on span "Client Profile" at bounding box center [63, 220] width 61 height 13
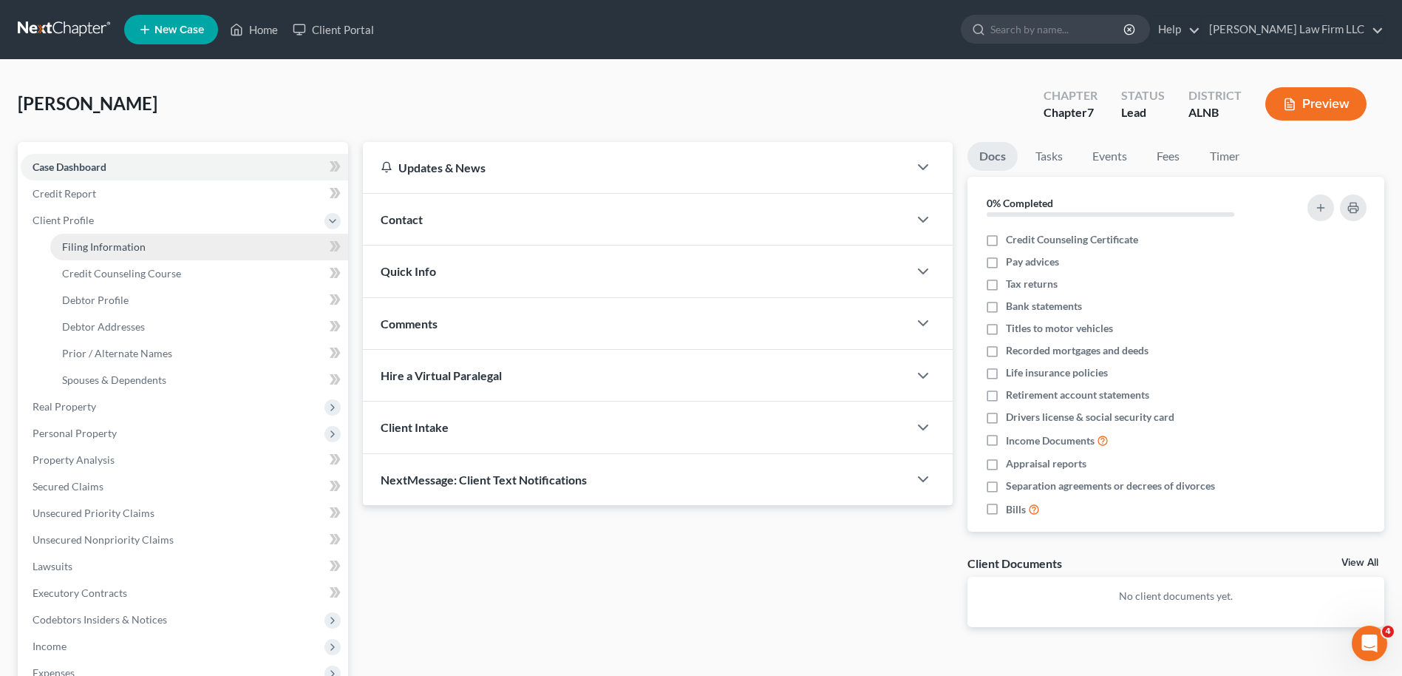
click at [85, 242] on span "Filing Information" at bounding box center [104, 246] width 84 height 13
select select "1"
select select "0"
select select "1"
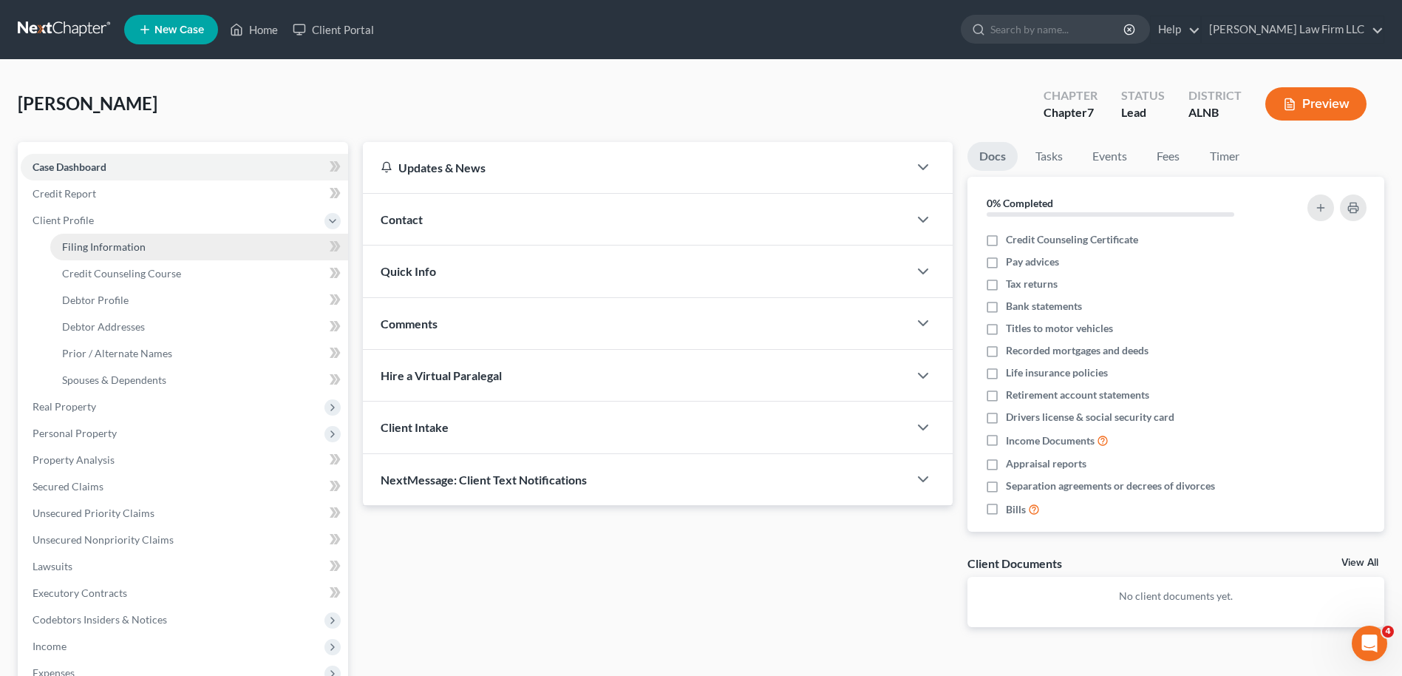
select select "0"
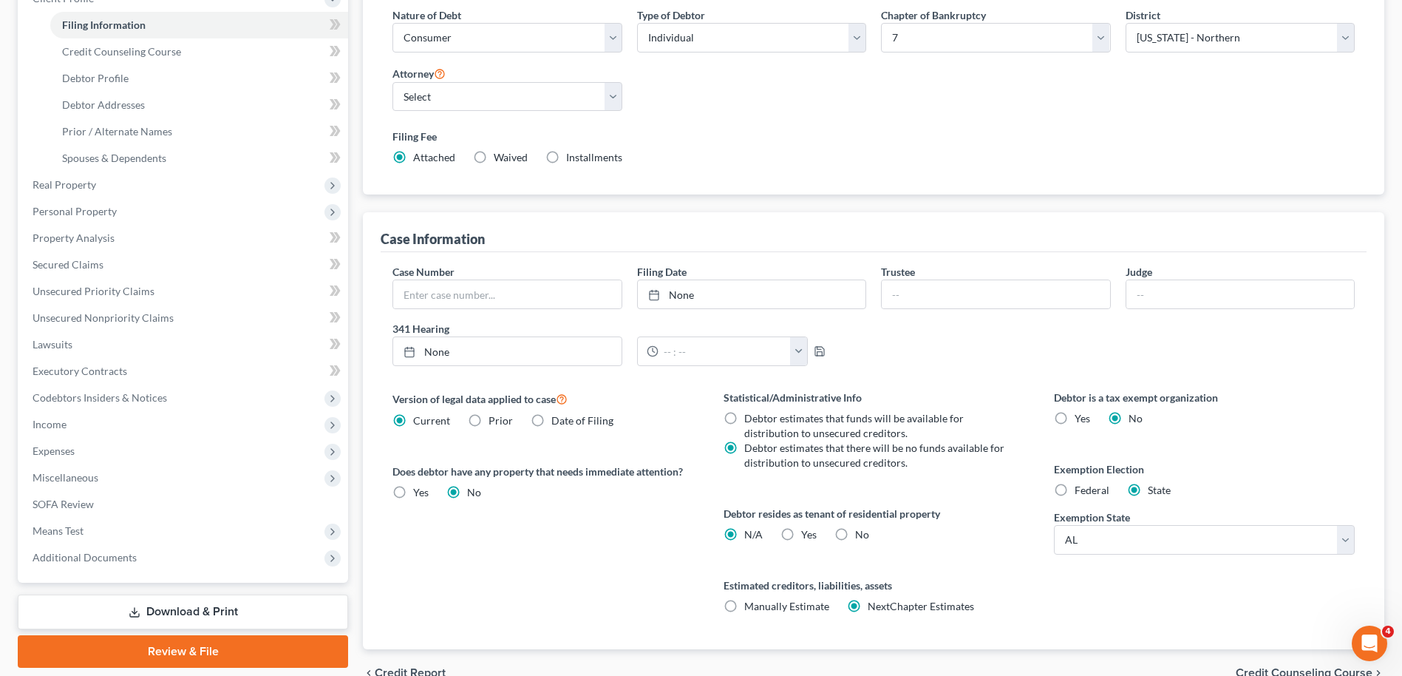
scroll to position [148, 0]
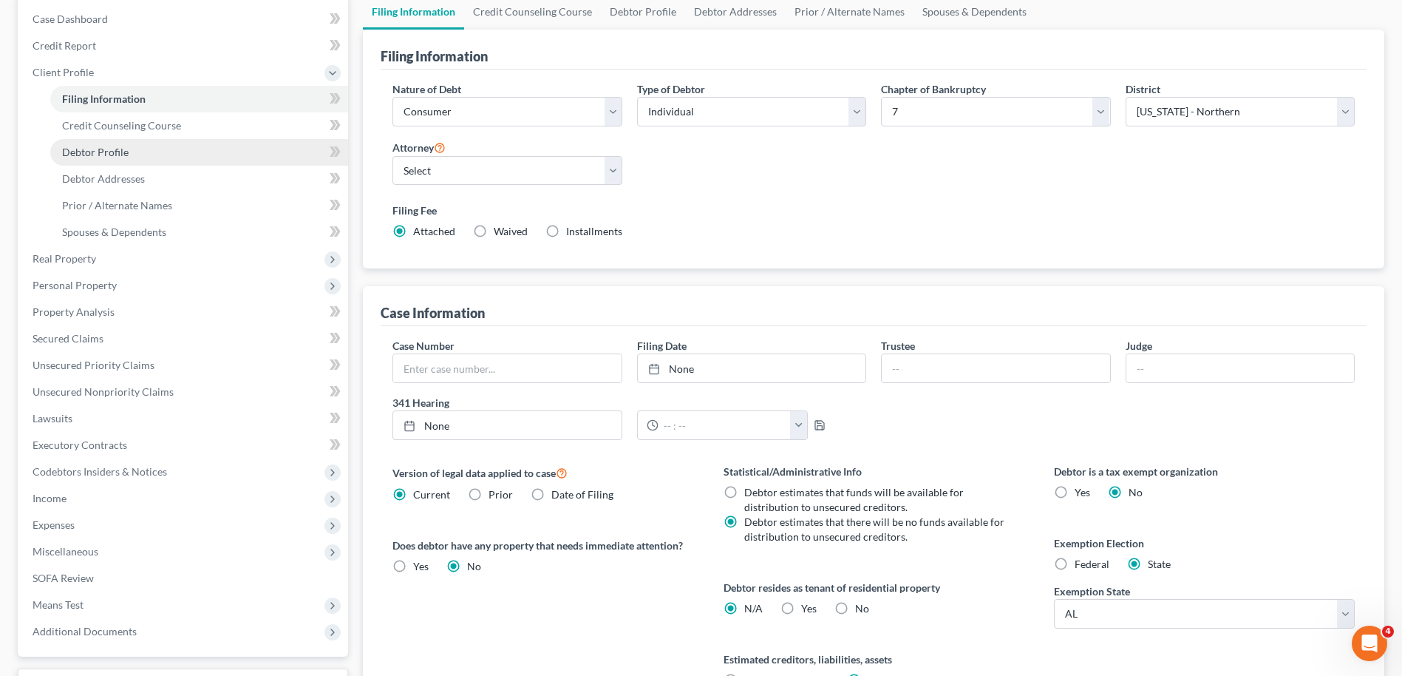
click at [115, 152] on span "Debtor Profile" at bounding box center [95, 152] width 67 height 13
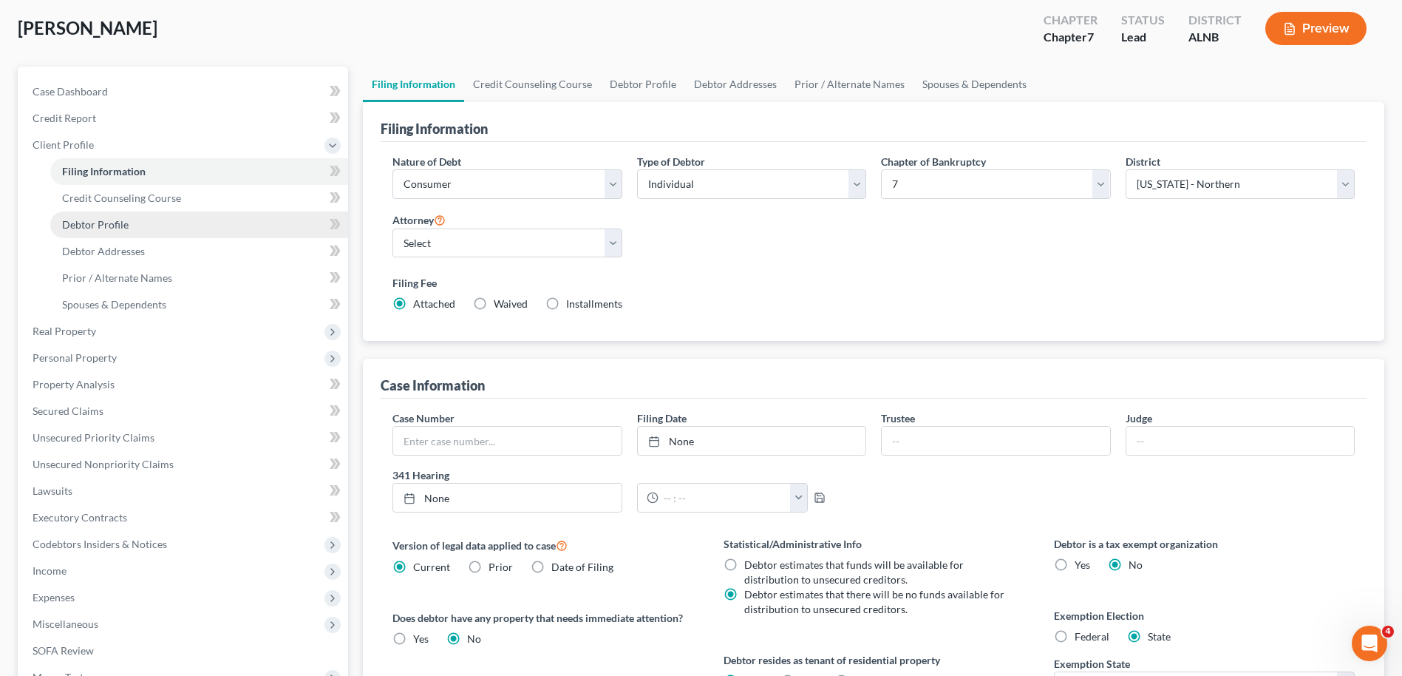
select select "0"
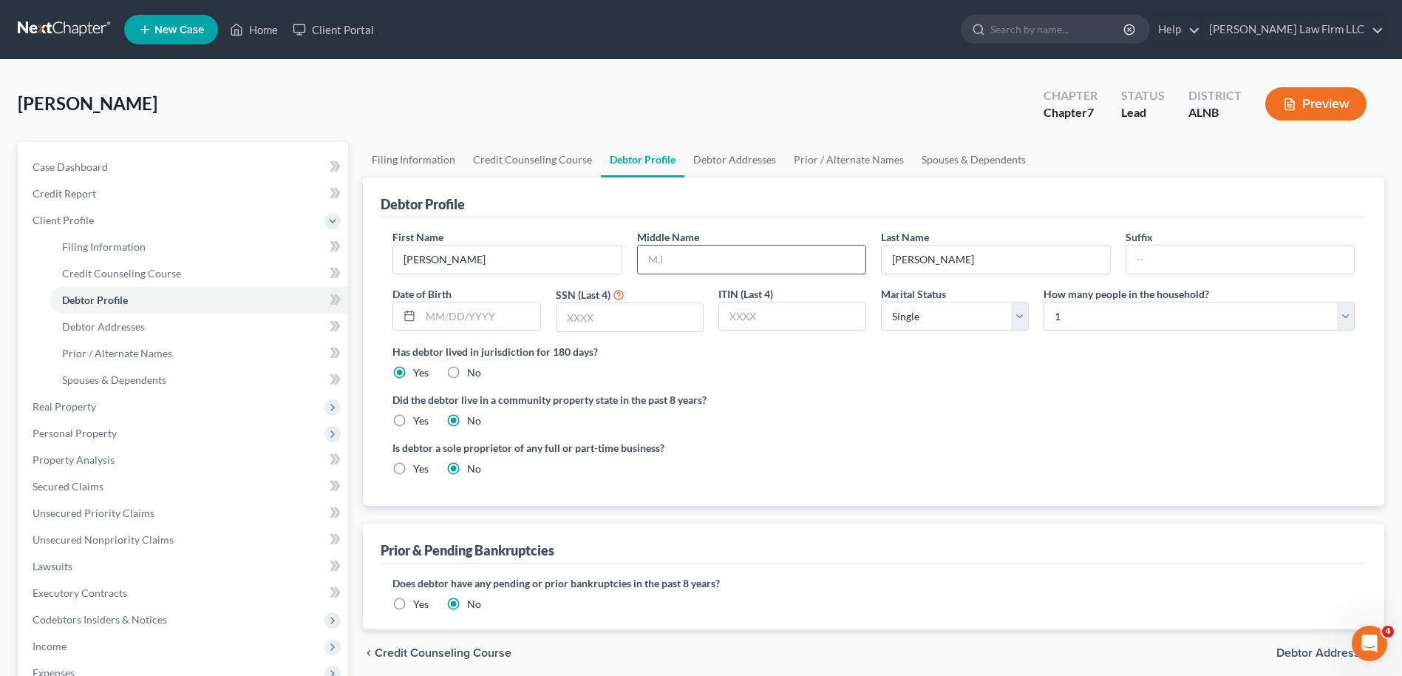
click at [682, 264] on input "text" at bounding box center [752, 259] width 228 height 28
type input "F"
click at [446, 311] on input "text" at bounding box center [480, 316] width 119 height 28
type input "04/30/1971"
type input "3391"
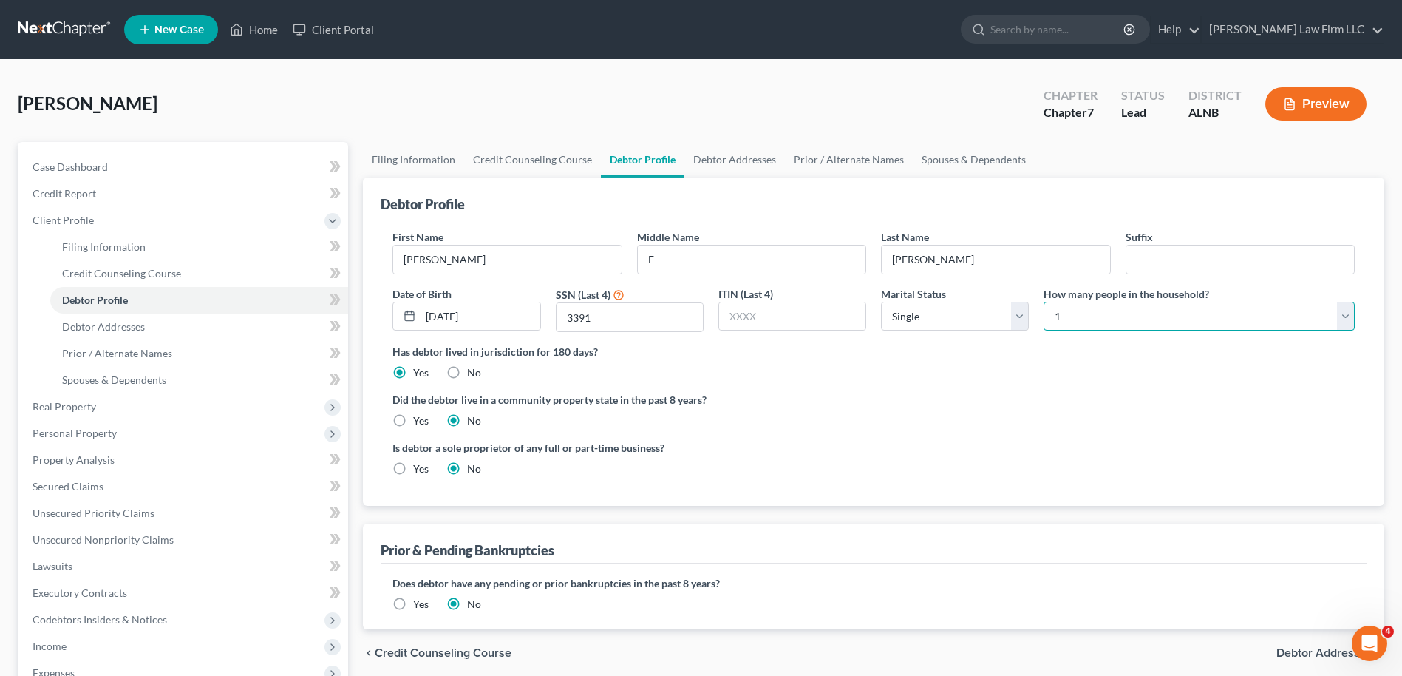
click at [1344, 316] on select "Select 1 2 3 4 5 6 7 8 9 10 11 12 13 14 15 16 17 18 19 20" at bounding box center [1199, 317] width 311 height 30
select select "1"
click at [1044, 302] on select "Select 1 2 3 4 5 6 7 8 9 10 11 12 13 14 15 16 17 18 19 20" at bounding box center [1199, 317] width 311 height 30
click at [413, 605] on label "Yes" at bounding box center [421, 604] width 16 height 15
click at [419, 605] on input "Yes" at bounding box center [424, 602] width 10 height 10
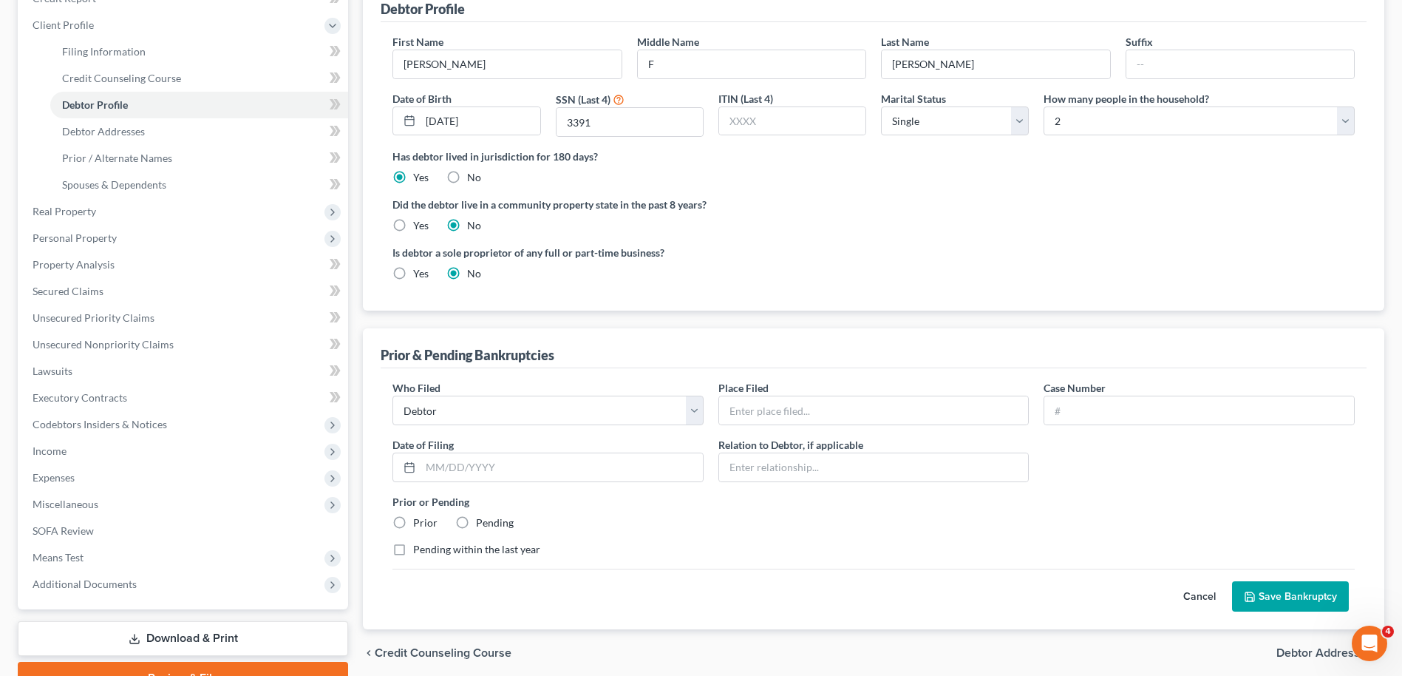
scroll to position [222, 0]
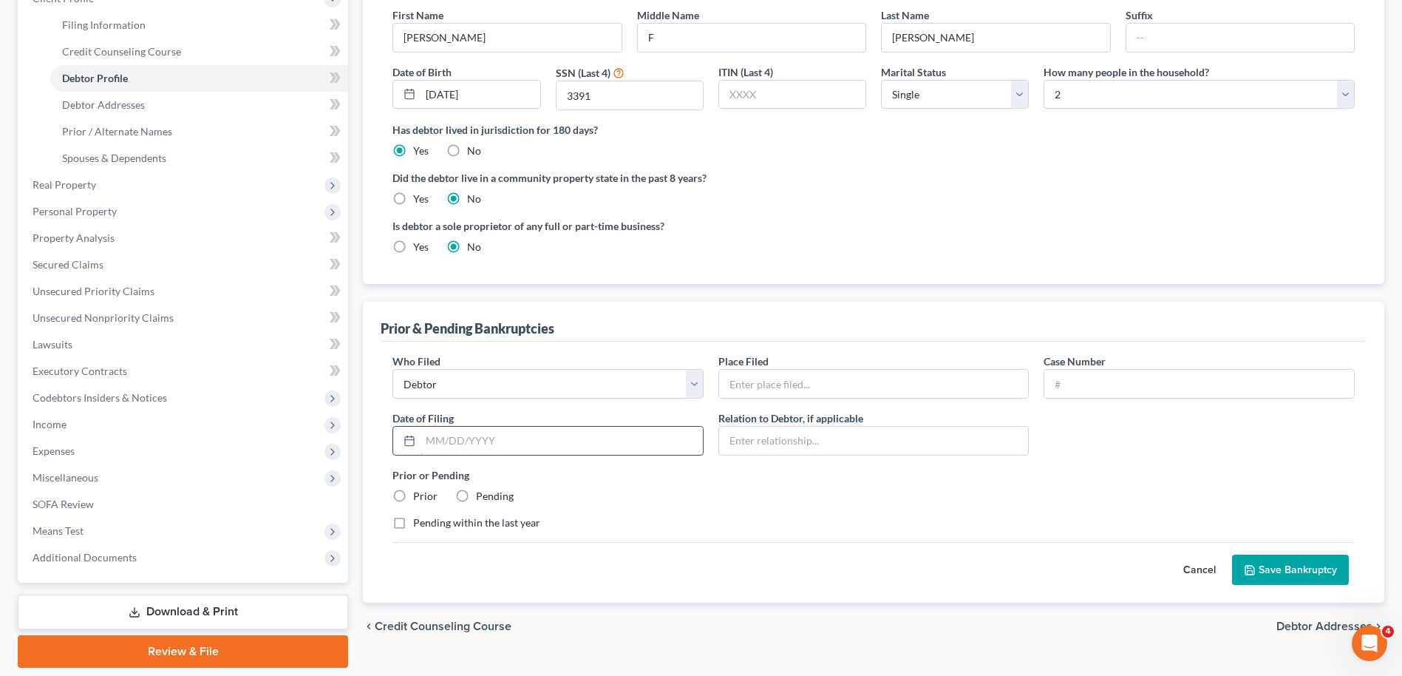
click at [496, 442] on input "text" at bounding box center [562, 441] width 282 height 28
type input "08/30/2019"
type input "Northern District of Alabama"
type input "19-82627"
click at [413, 495] on label "Prior" at bounding box center [425, 496] width 24 height 15
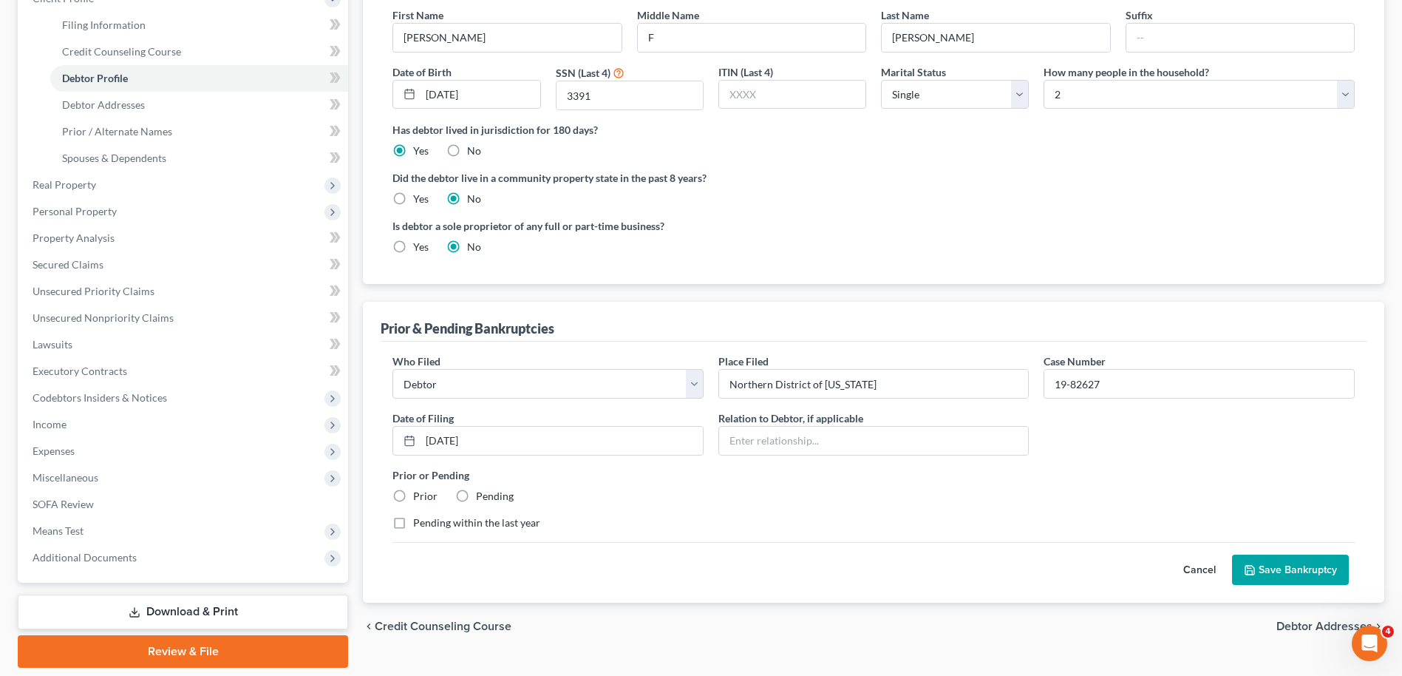
click at [419, 495] on input "Prior" at bounding box center [424, 494] width 10 height 10
radio input "true"
click at [1270, 569] on button "Save Bankruptcy" at bounding box center [1290, 569] width 117 height 31
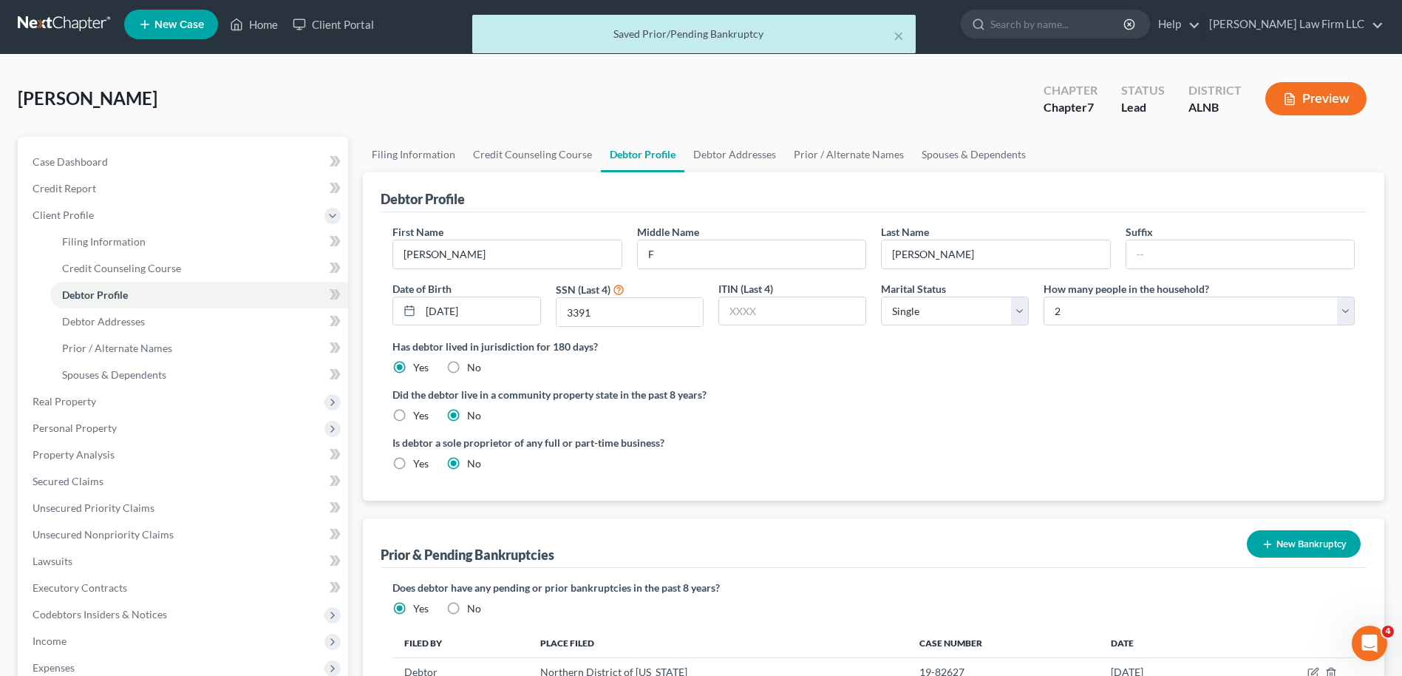
scroll to position [0, 0]
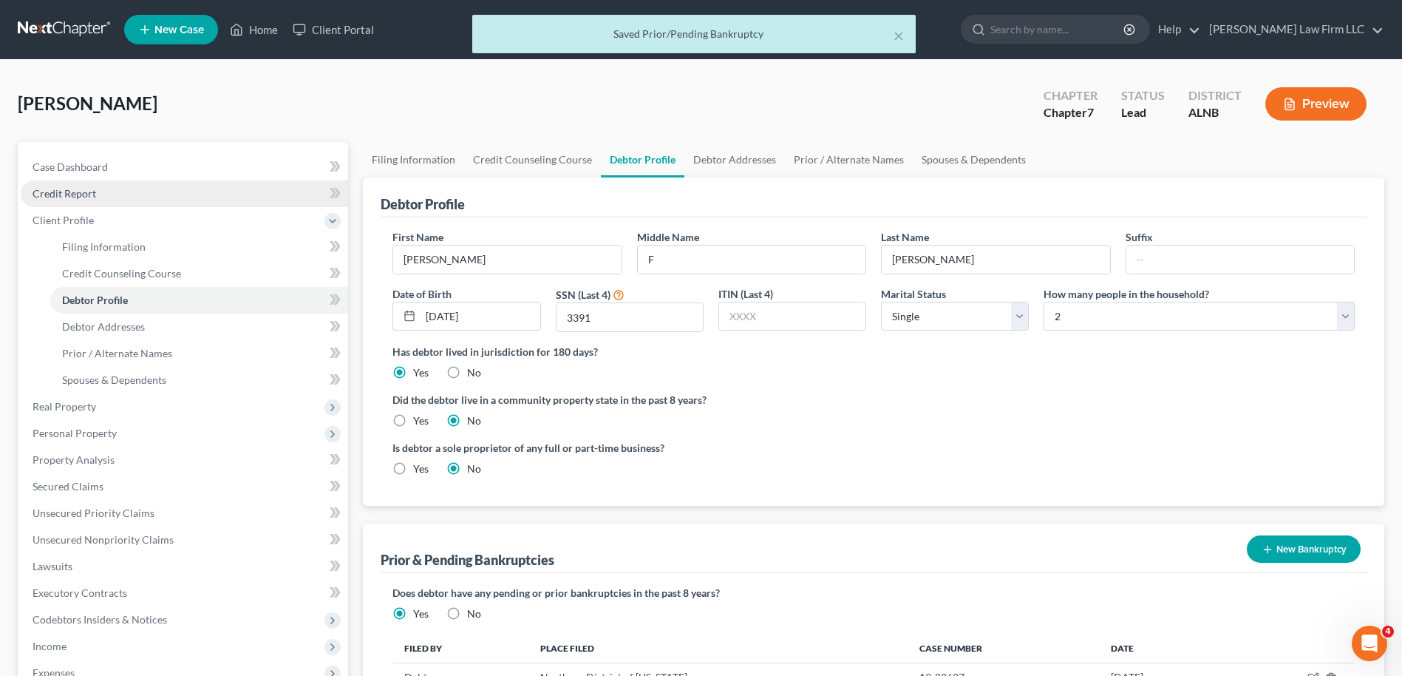
click at [80, 193] on span "Credit Report" at bounding box center [65, 193] width 64 height 13
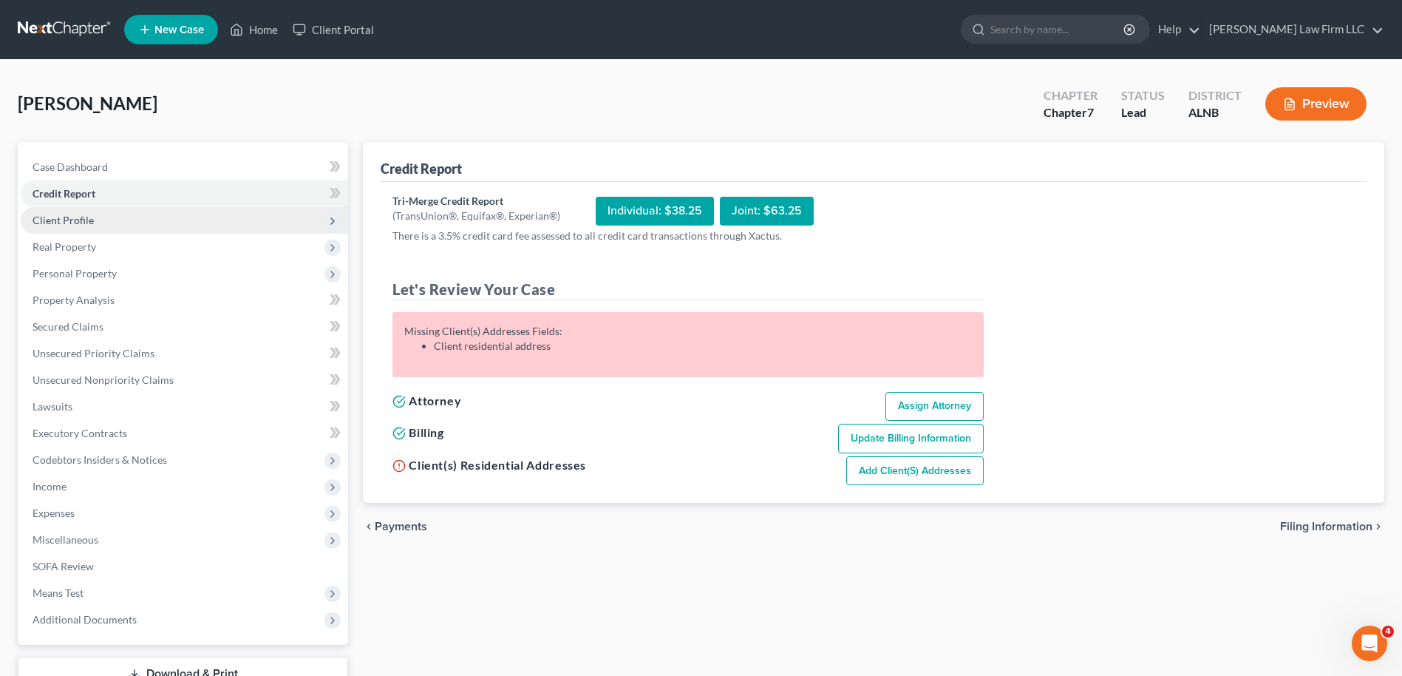
click at [98, 225] on span "Client Profile" at bounding box center [185, 220] width 328 height 27
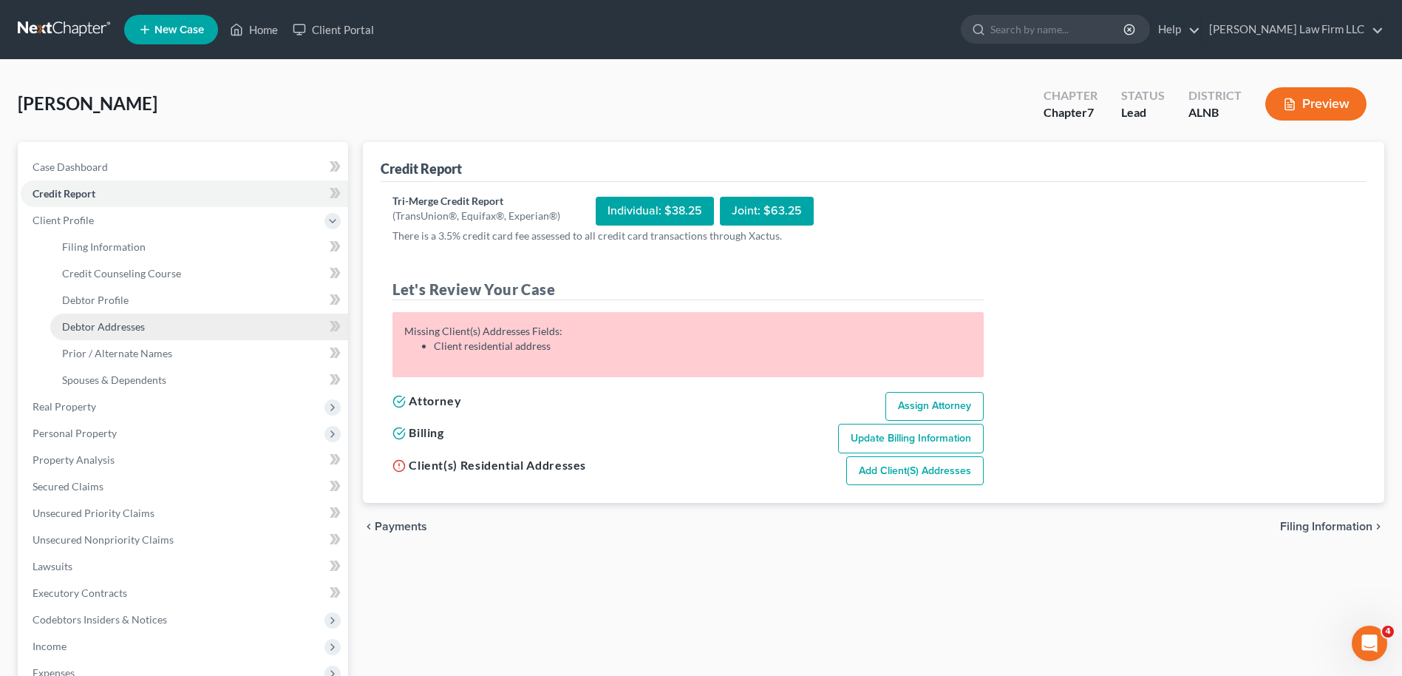
click at [118, 323] on span "Debtor Addresses" at bounding box center [103, 326] width 83 height 13
select select "0"
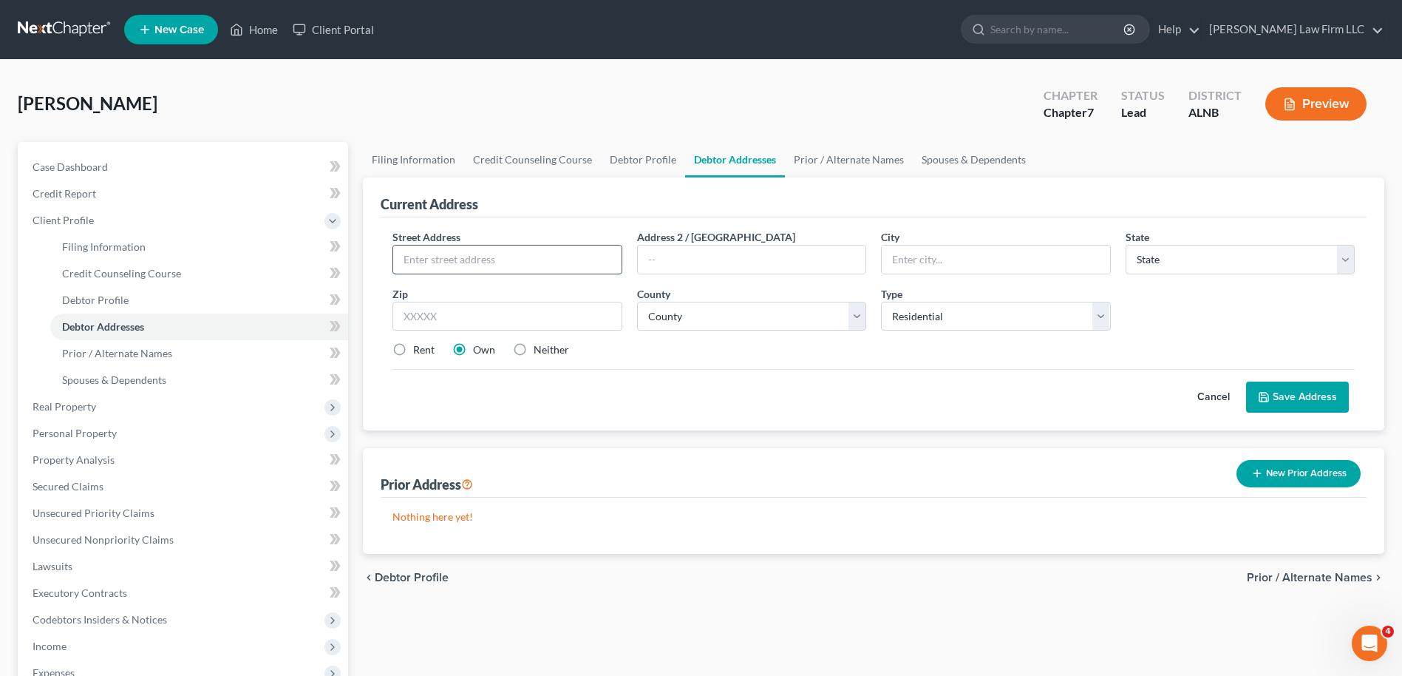
click at [452, 259] on input "text" at bounding box center [507, 259] width 228 height 28
type input "2099 County Road 447"
type input "Cullman"
select select "0"
type input "35057"
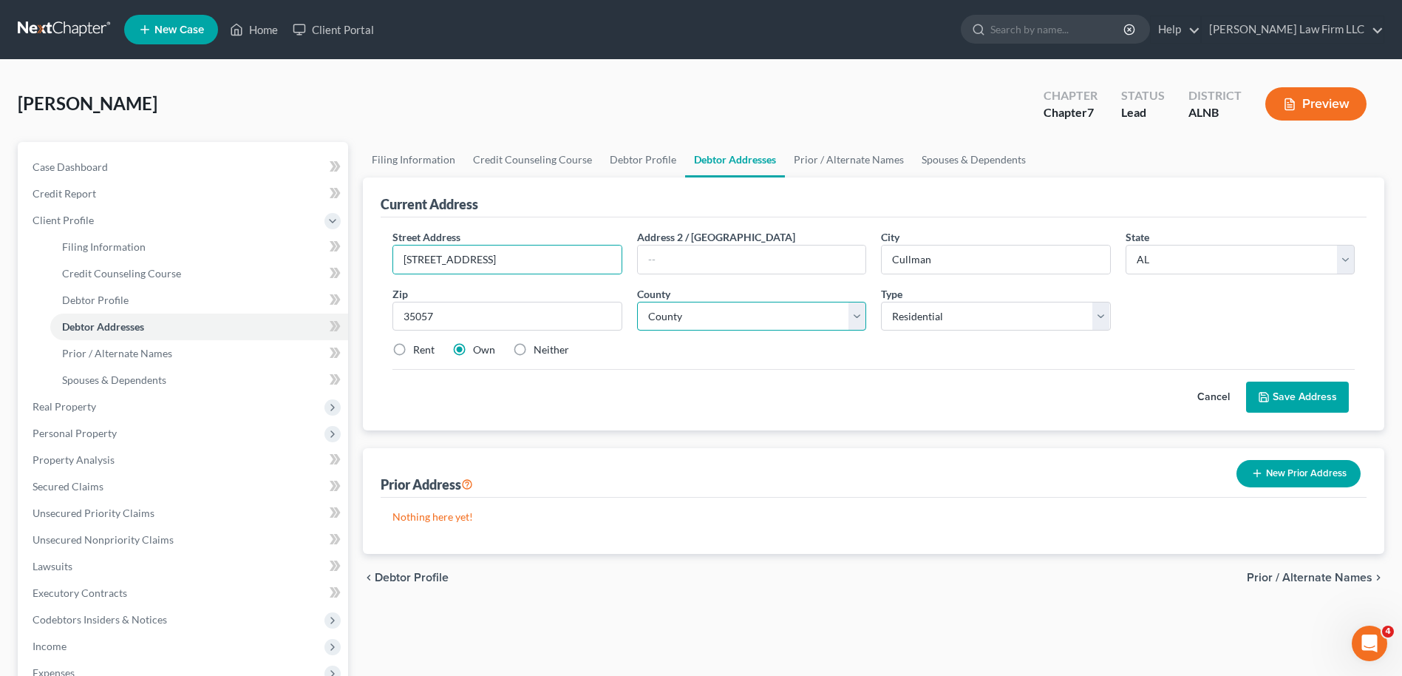
click at [858, 317] on select "County Autauga County Baldwin County Barbour County Bibb County Blount County B…" at bounding box center [751, 317] width 229 height 30
select select "21"
click at [637, 302] on select "County Autauga County Baldwin County Barbour County Bibb County Blount County B…" at bounding box center [751, 317] width 229 height 30
click at [413, 353] on label "Rent" at bounding box center [423, 349] width 21 height 15
click at [419, 352] on input "Rent" at bounding box center [424, 347] width 10 height 10
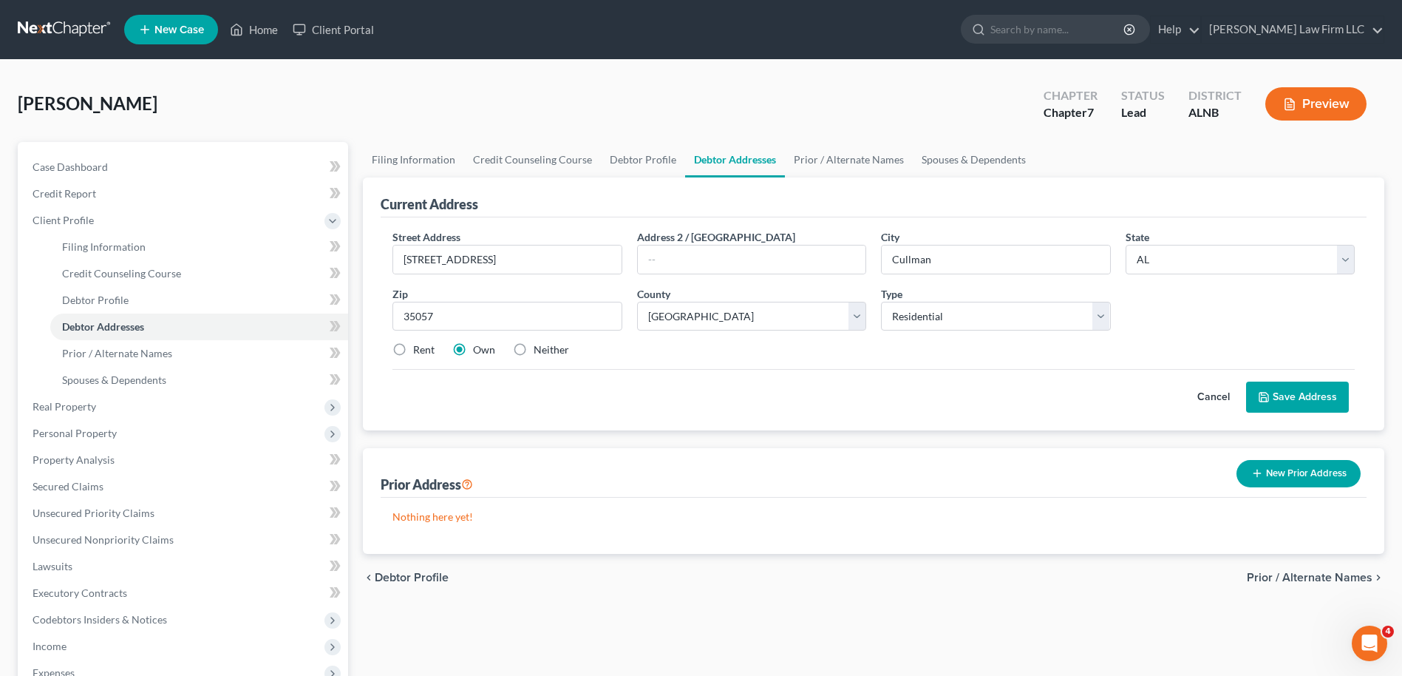
radio input "true"
click at [1302, 396] on button "Save Address" at bounding box center [1297, 396] width 103 height 31
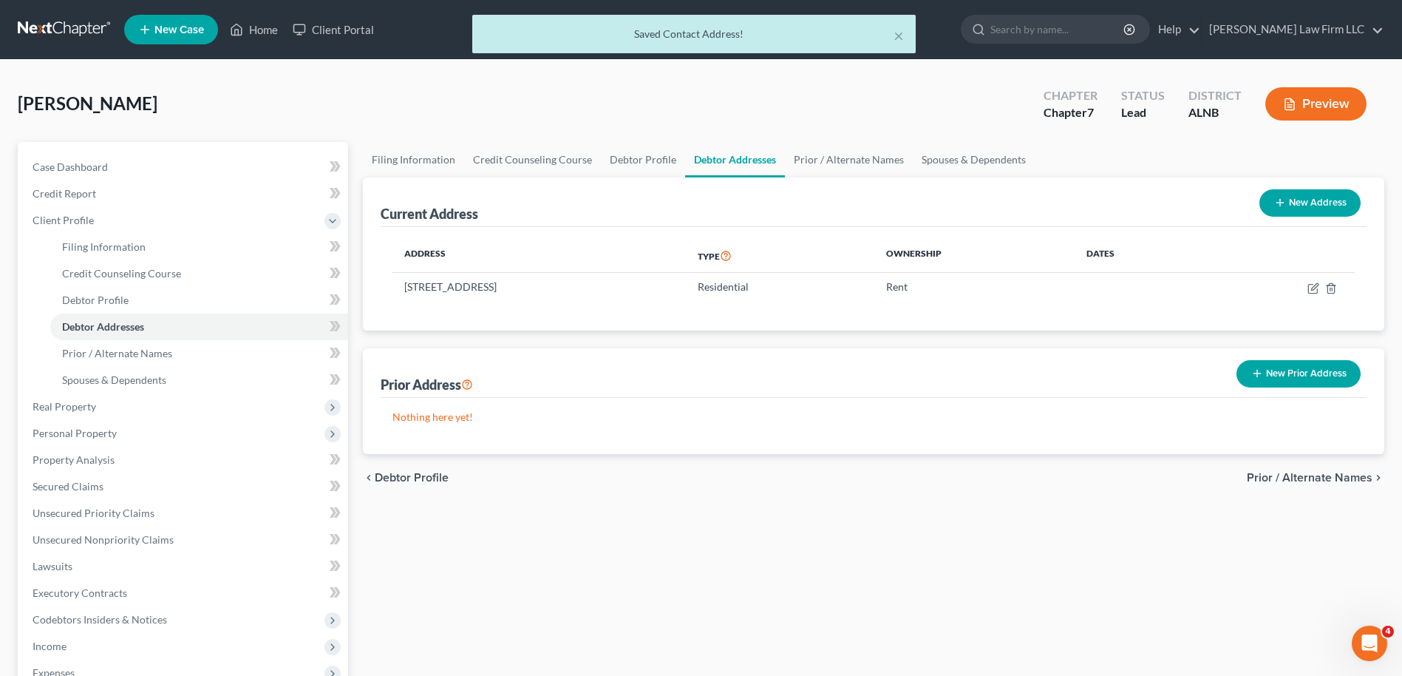
click at [1291, 373] on button "New Prior Address" at bounding box center [1299, 373] width 124 height 27
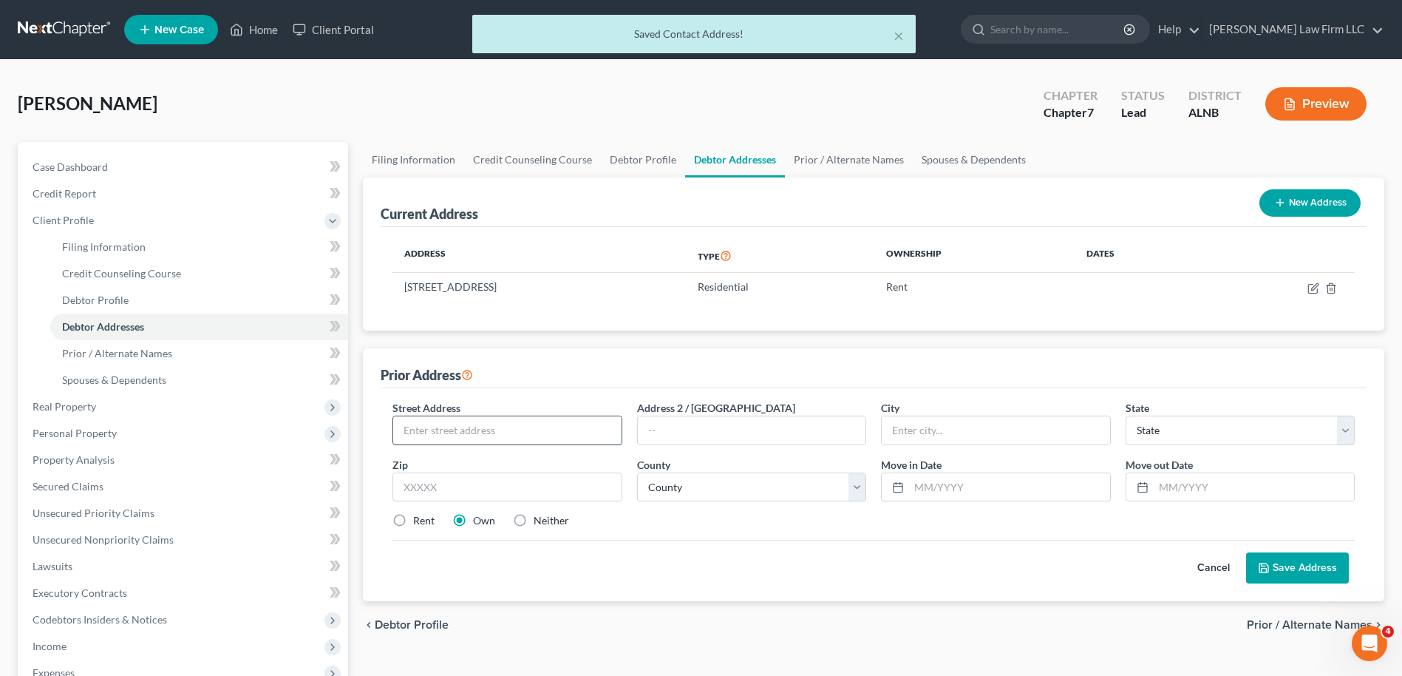
click at [492, 432] on input "text" at bounding box center [507, 430] width 228 height 28
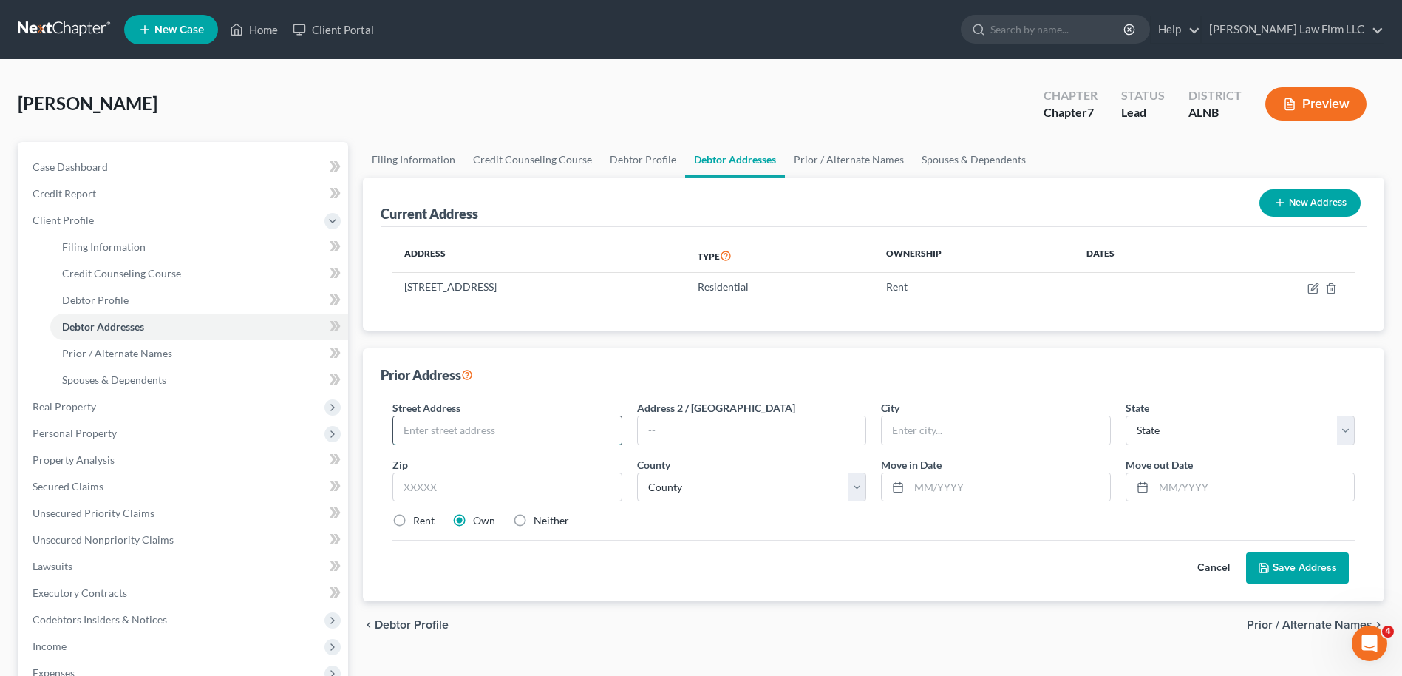
type input "515 County Road 385"
type input "Cullman"
select select "0"
type input "35057"
click at [860, 492] on select "County Autauga County Baldwin County Barbour County Bibb County Blount County B…" at bounding box center [751, 487] width 229 height 30
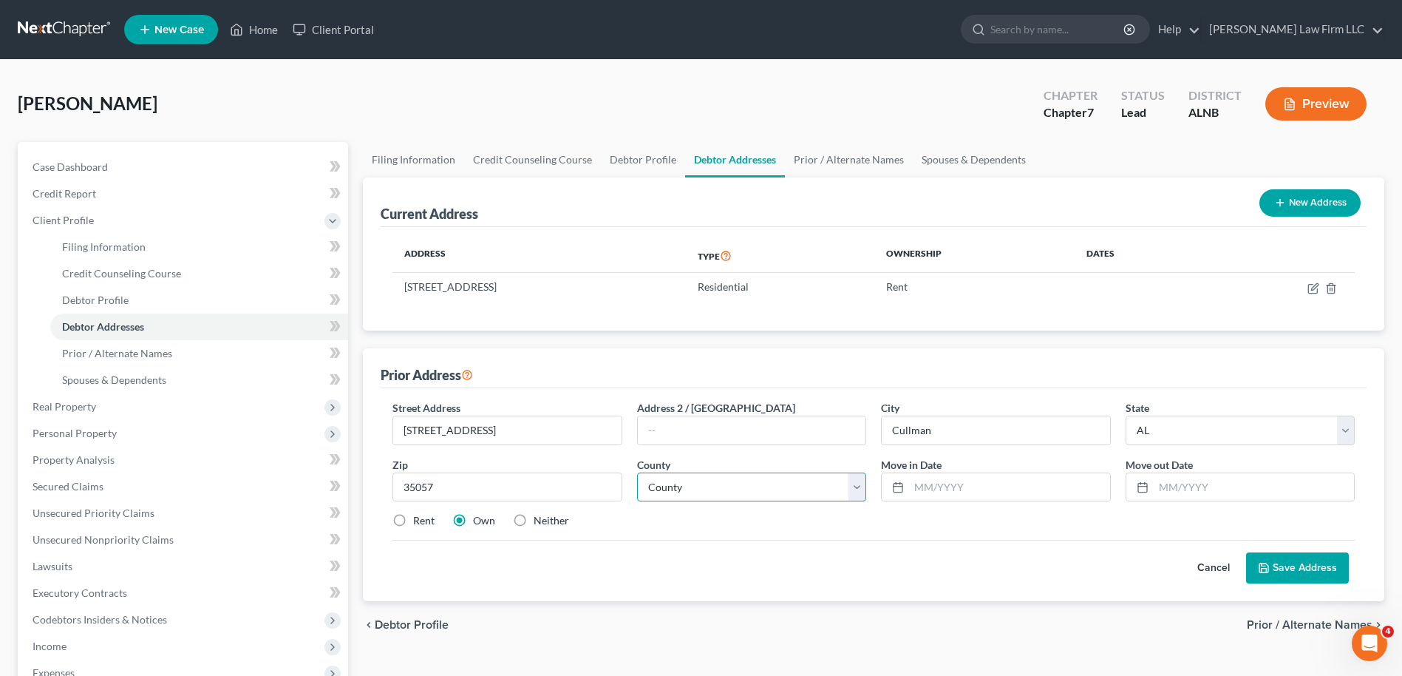
select select "21"
click at [637, 472] on select "County Autauga County Baldwin County Barbour County Bibb County Blount County B…" at bounding box center [751, 487] width 229 height 30
click at [956, 486] on input "text" at bounding box center [1009, 487] width 200 height 28
type input "10"
click at [1173, 484] on input "text" at bounding box center [1254, 487] width 200 height 28
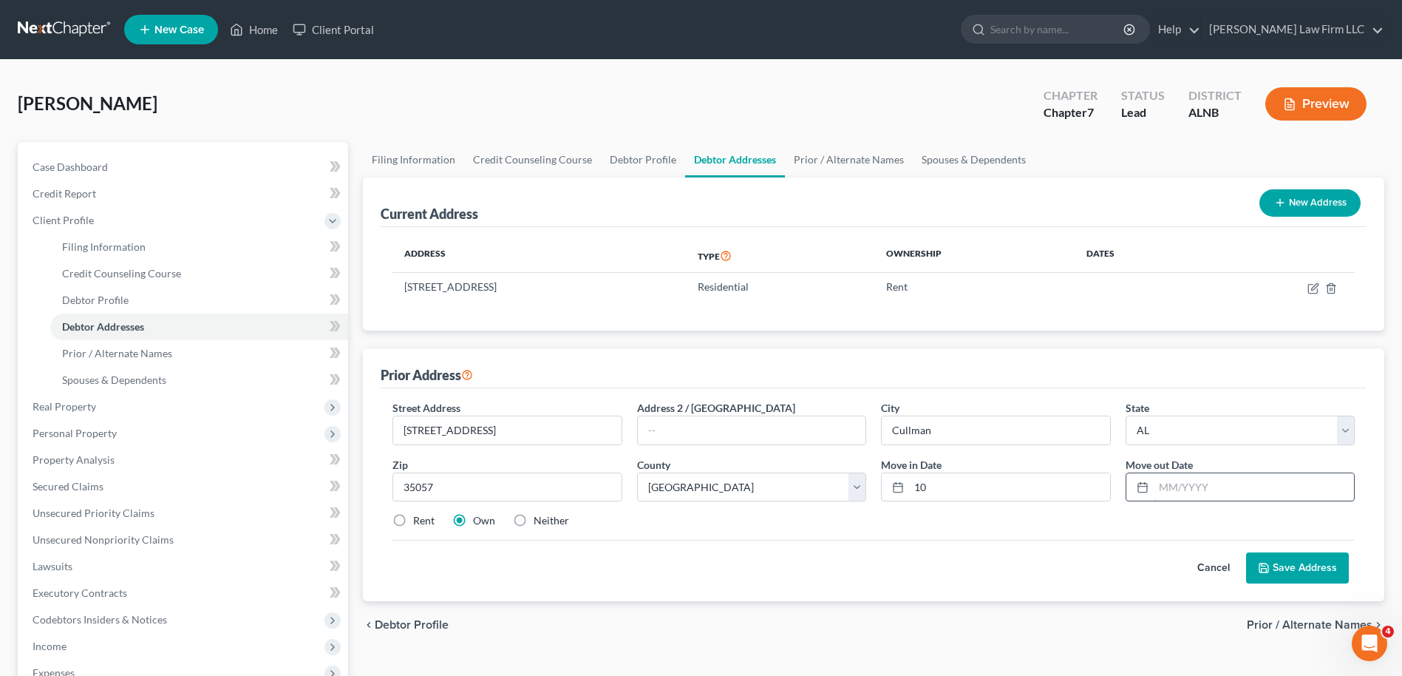
type input "1/1/2022"
click at [413, 519] on label "Rent" at bounding box center [423, 520] width 21 height 15
click at [419, 519] on input "Rent" at bounding box center [424, 518] width 10 height 10
radio input "true"
click at [1299, 567] on button "Save Address" at bounding box center [1297, 567] width 103 height 31
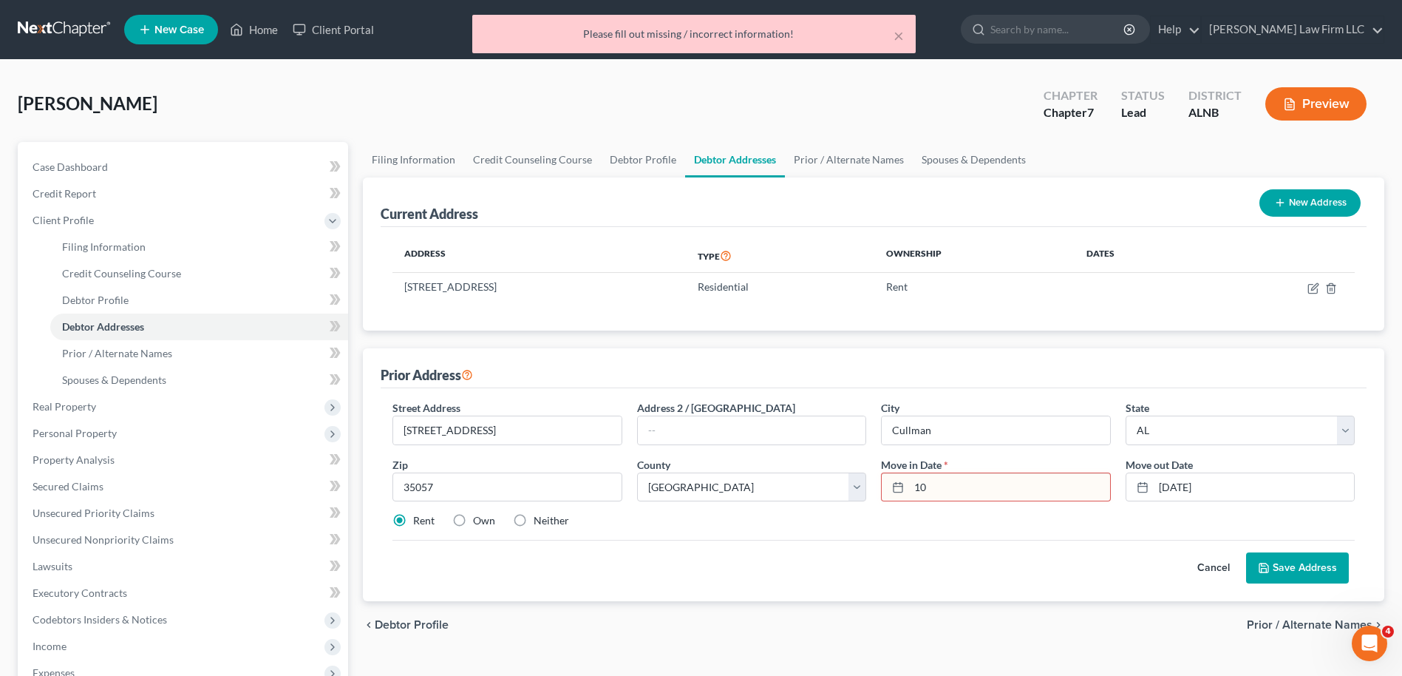
click at [940, 490] on input "10" at bounding box center [1009, 487] width 200 height 28
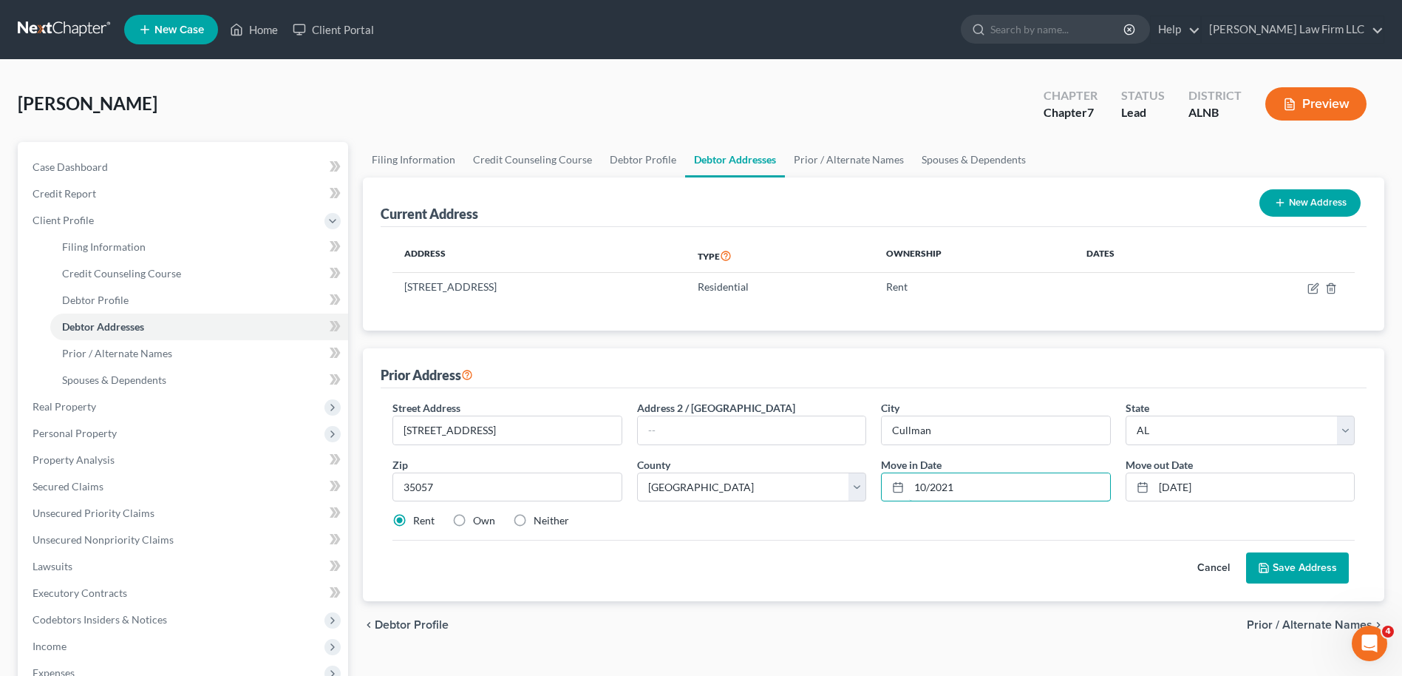
type input "10/2021"
click at [1277, 558] on button "Save Address" at bounding box center [1297, 567] width 103 height 31
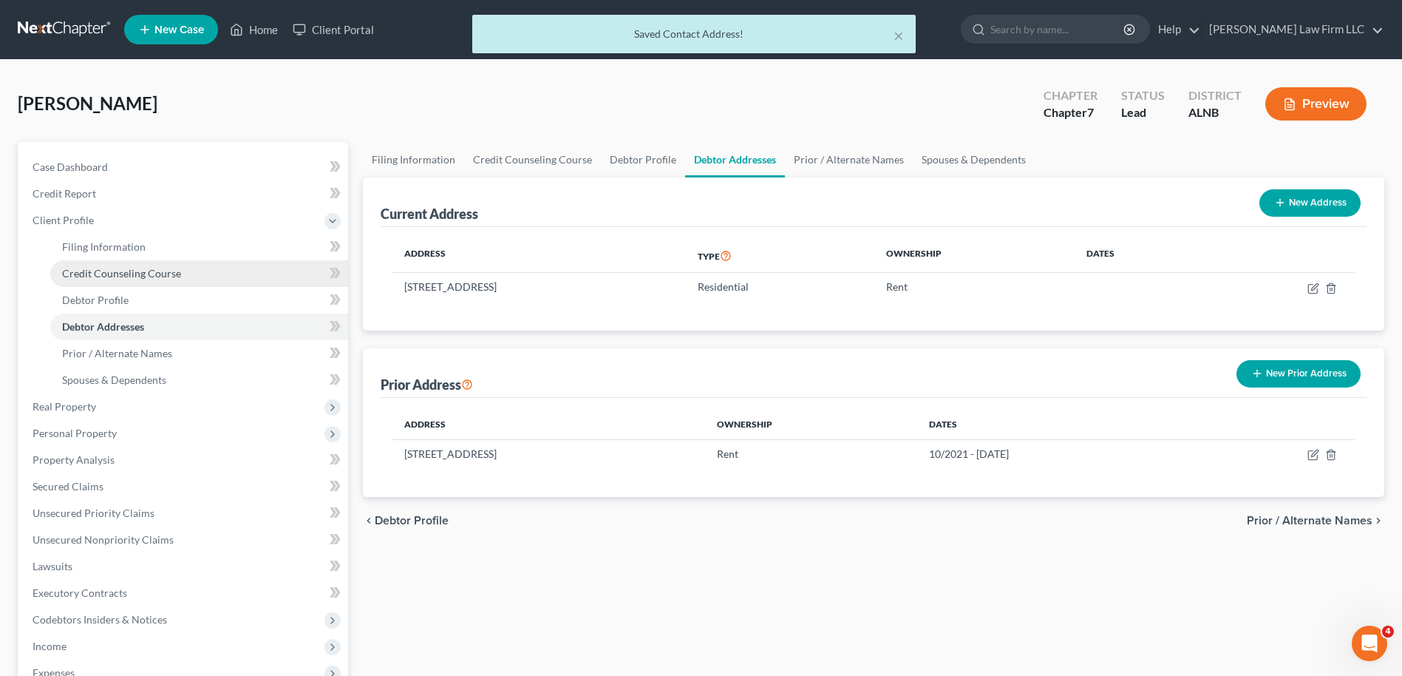
click at [131, 276] on span "Credit Counseling Course" at bounding box center [121, 273] width 119 height 13
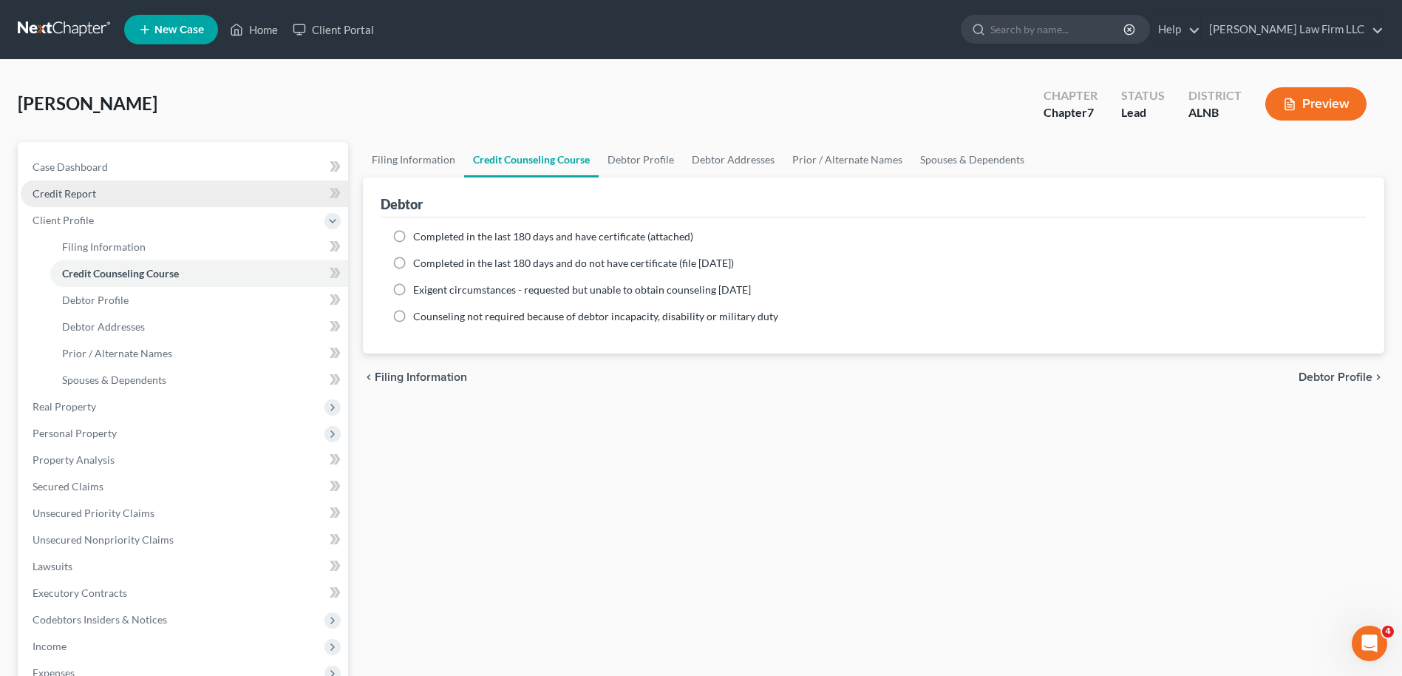
click at [77, 187] on span "Credit Report" at bounding box center [65, 193] width 64 height 13
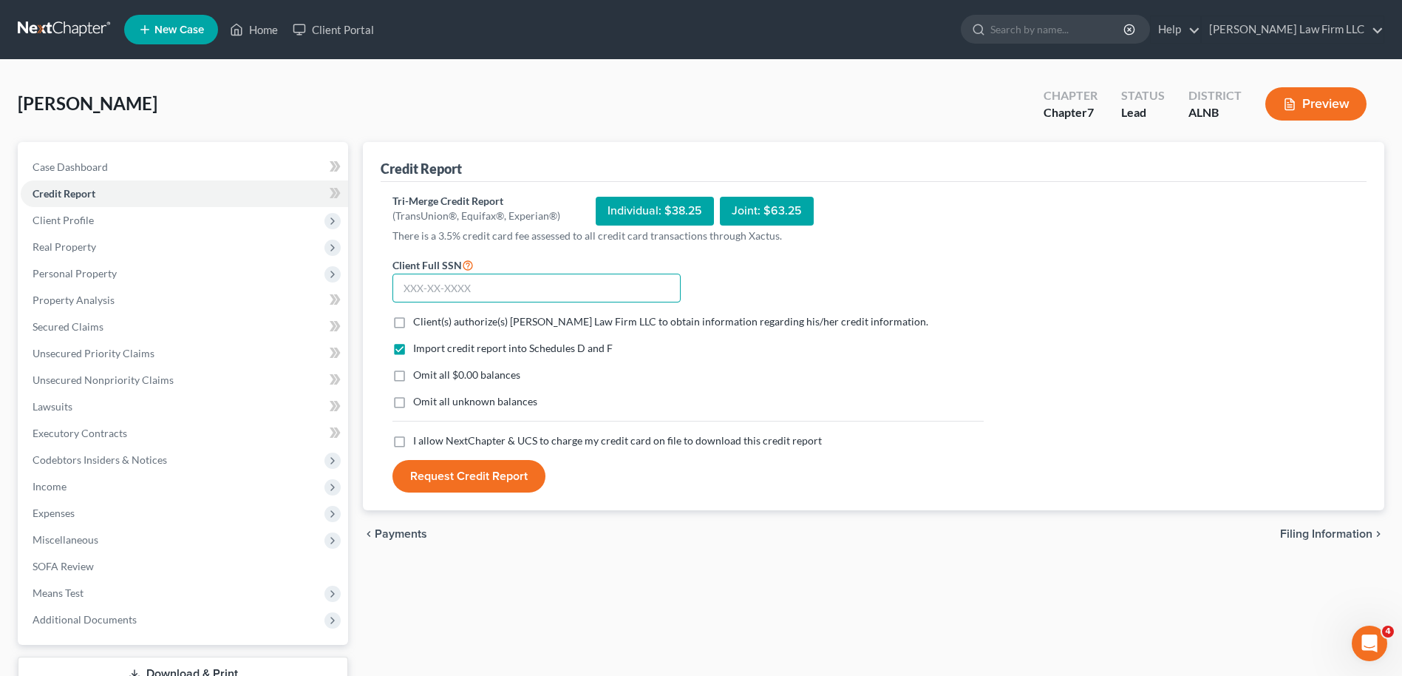
click at [427, 294] on input "text" at bounding box center [537, 289] width 288 height 30
type input "422-13-3391"
click at [413, 323] on label "Client(s) authorize(s) Thompson Law Firm LLC to obtain information regarding hi…" at bounding box center [670, 321] width 515 height 15
click at [419, 323] on input "Client(s) authorize(s) Thompson Law Firm LLC to obtain information regarding hi…" at bounding box center [424, 319] width 10 height 10
checkbox input "true"
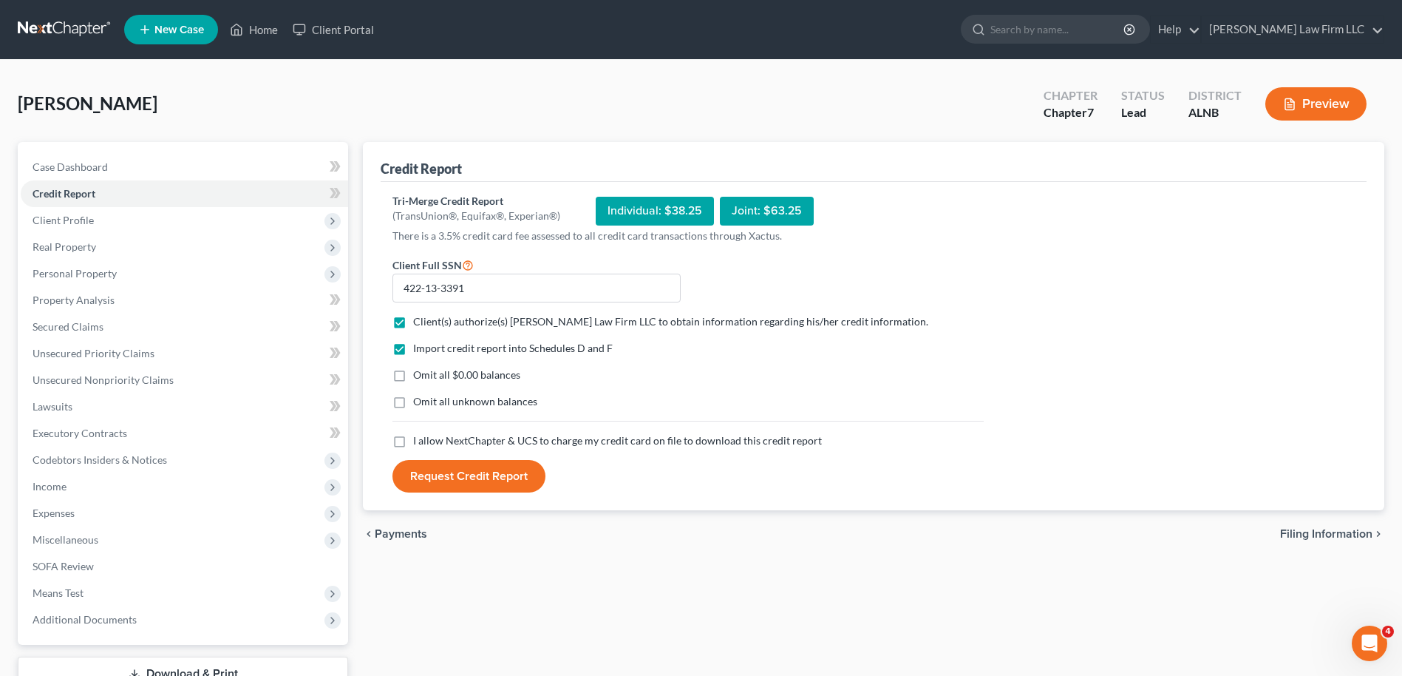
click at [413, 441] on label "I allow NextChapter & UCS to charge my credit card on file to download this cre…" at bounding box center [617, 440] width 409 height 15
click at [419, 441] on input "I allow NextChapter & UCS to charge my credit card on file to download this cre…" at bounding box center [424, 438] width 10 height 10
checkbox input "true"
click at [413, 375] on label "Omit all $0.00 balances" at bounding box center [466, 374] width 107 height 15
click at [419, 375] on input "Omit all $0.00 balances" at bounding box center [424, 372] width 10 height 10
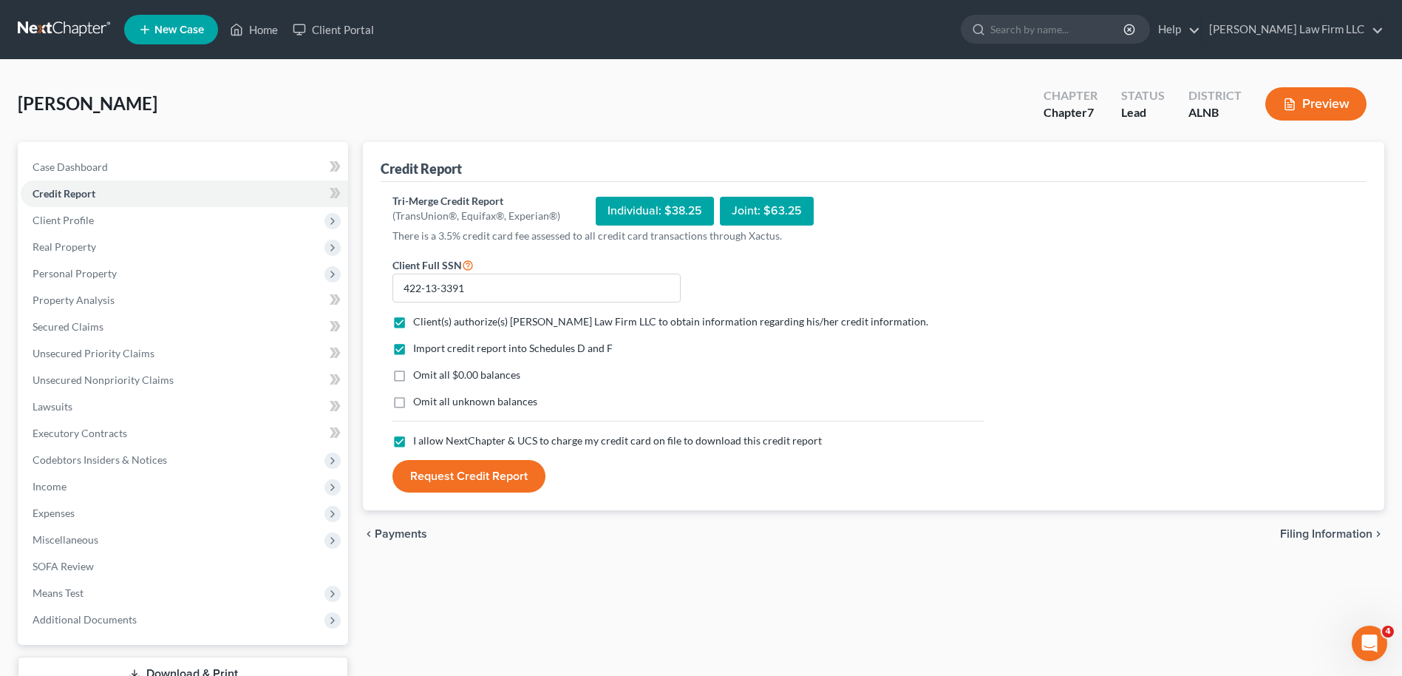
checkbox input "true"
click at [466, 476] on button "Request Credit Report" at bounding box center [469, 476] width 153 height 33
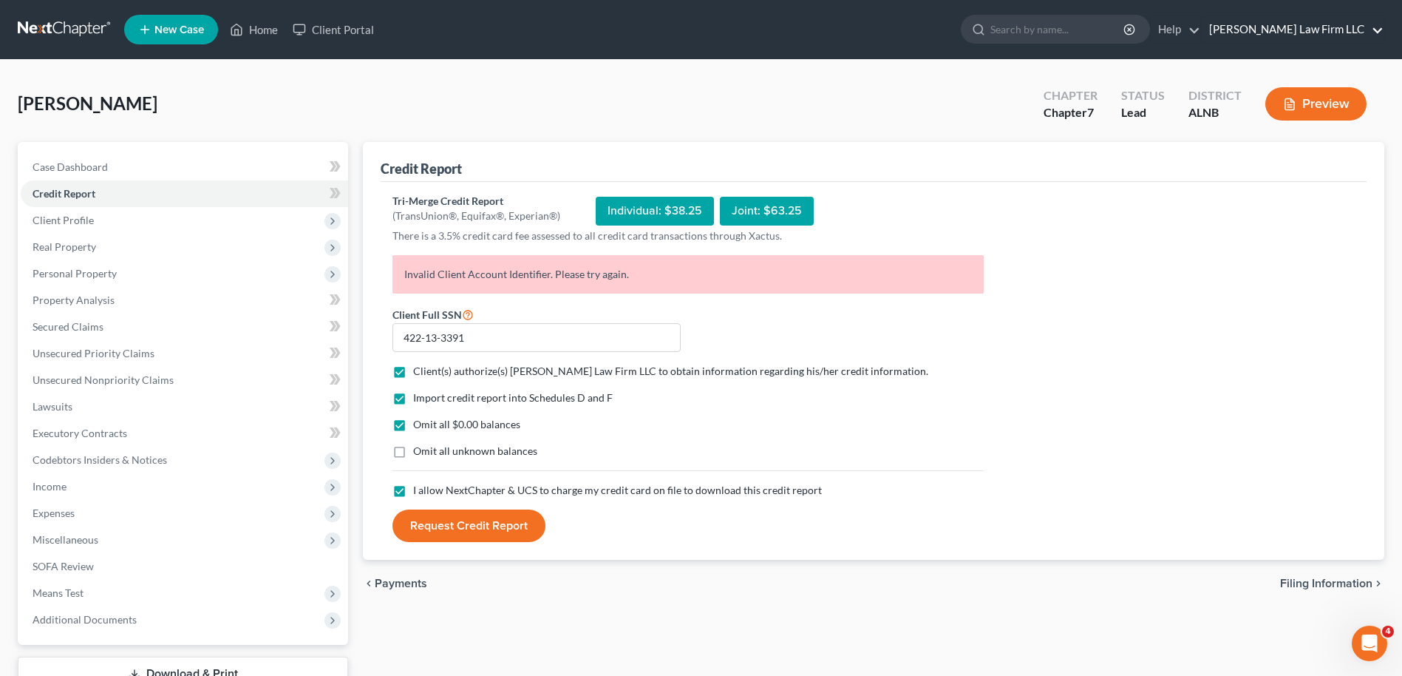
click at [1334, 28] on link "Thompson Law Firm LLC" at bounding box center [1293, 29] width 182 height 27
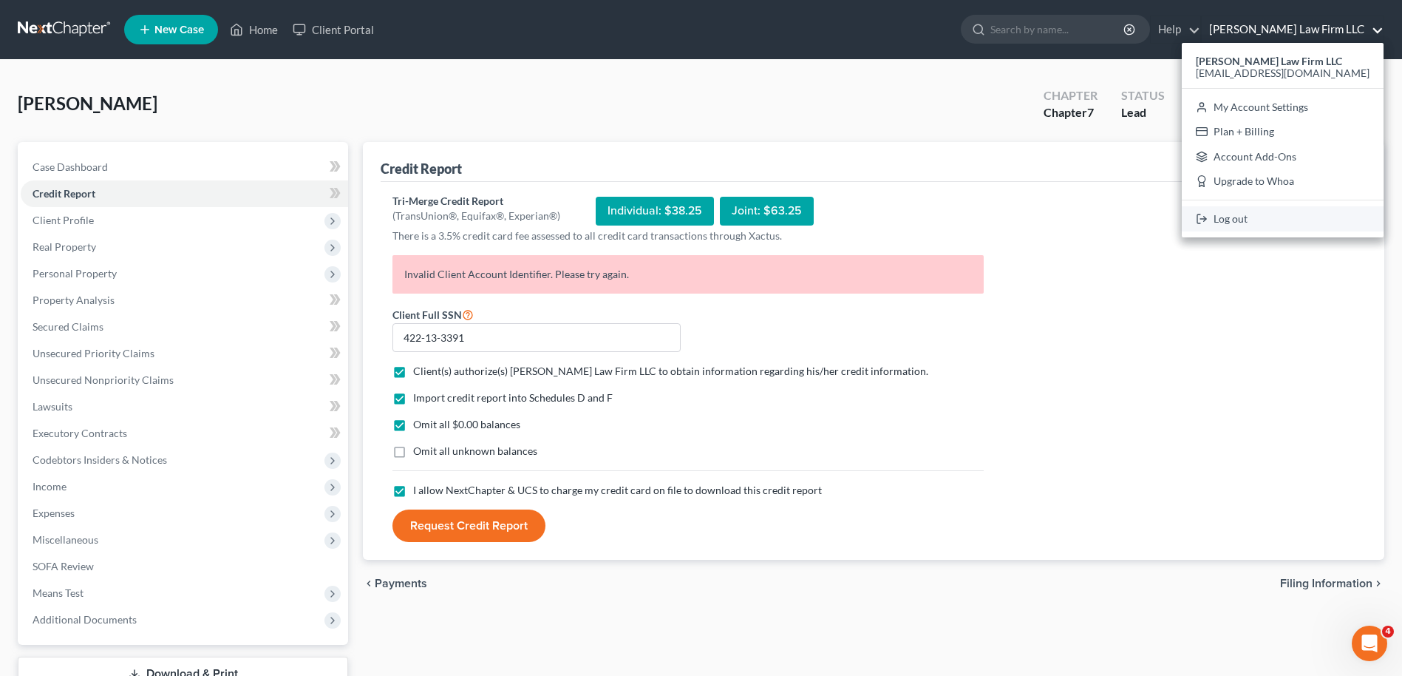
click at [1237, 225] on link "Log out" at bounding box center [1283, 218] width 202 height 25
